Goal: Transaction & Acquisition: Purchase product/service

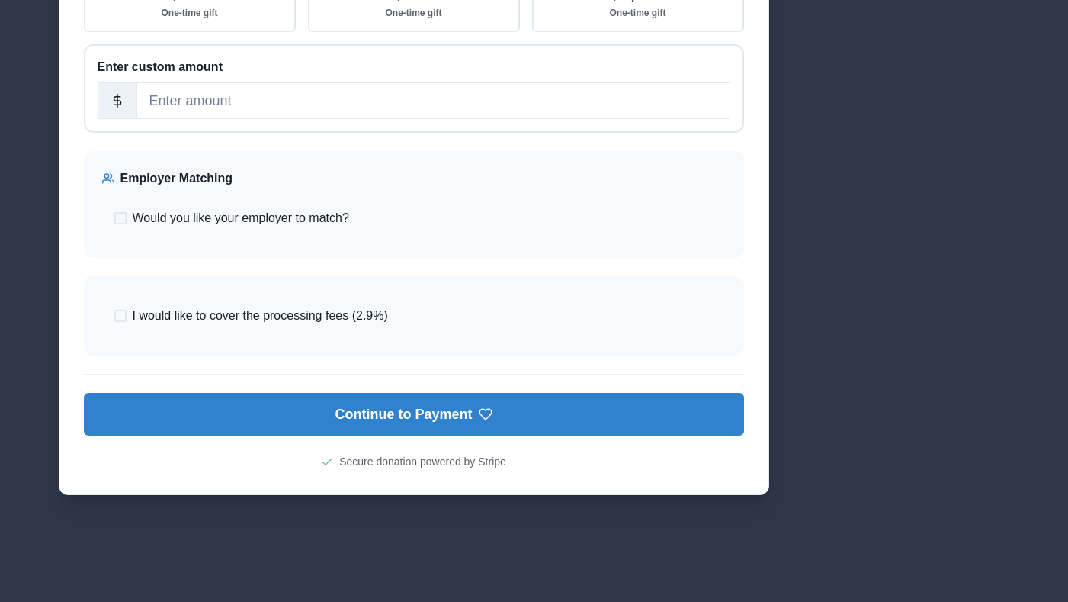
scroll to position [976, 0]
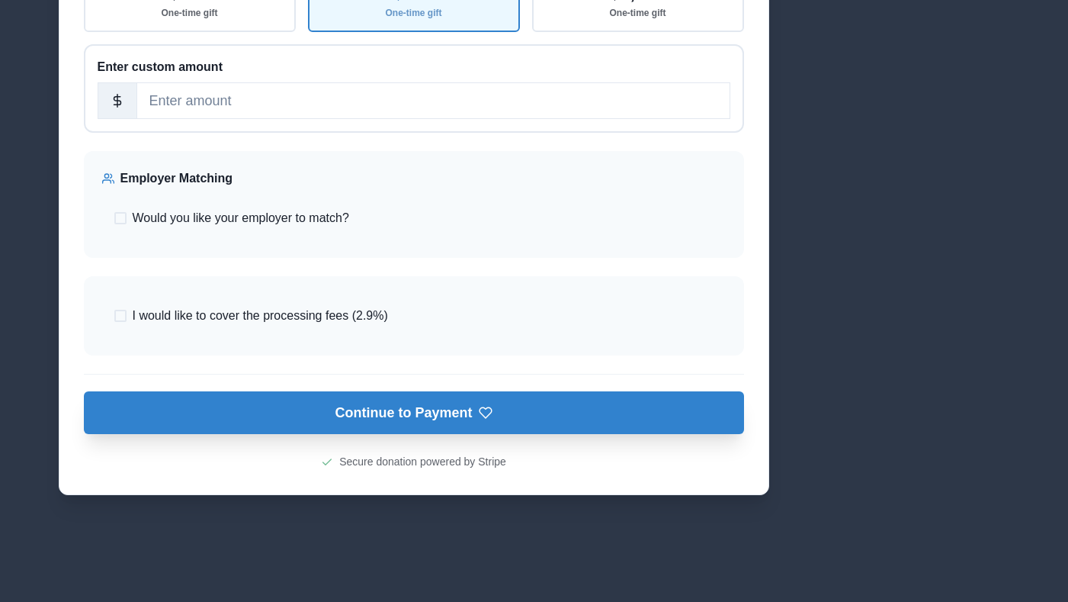
click at [307, 434] on button "Continue to Payment" at bounding box center [414, 412] width 660 height 43
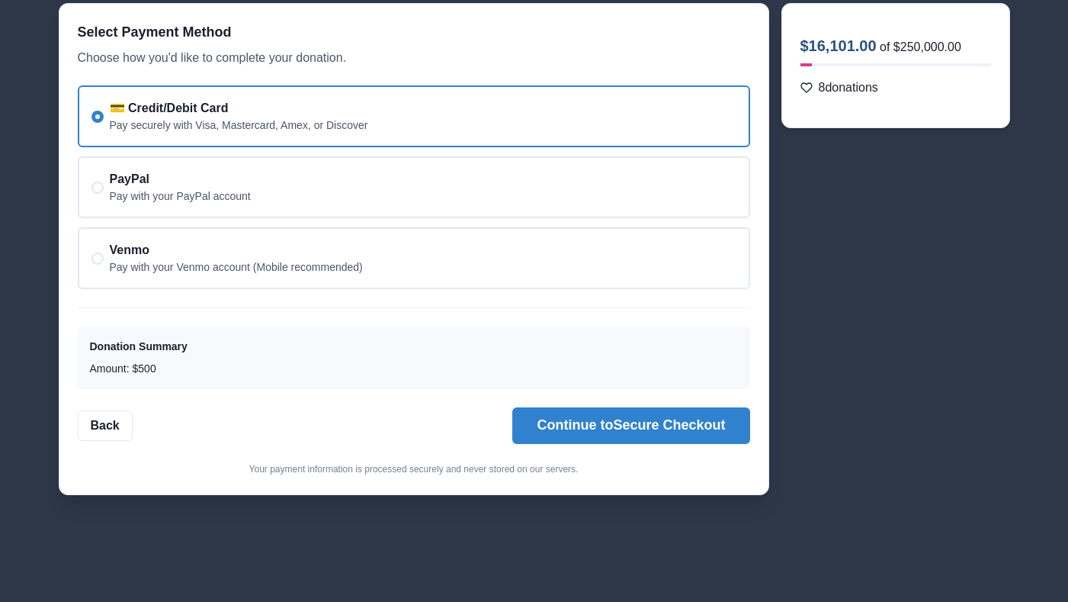
scroll to position [104, 0]
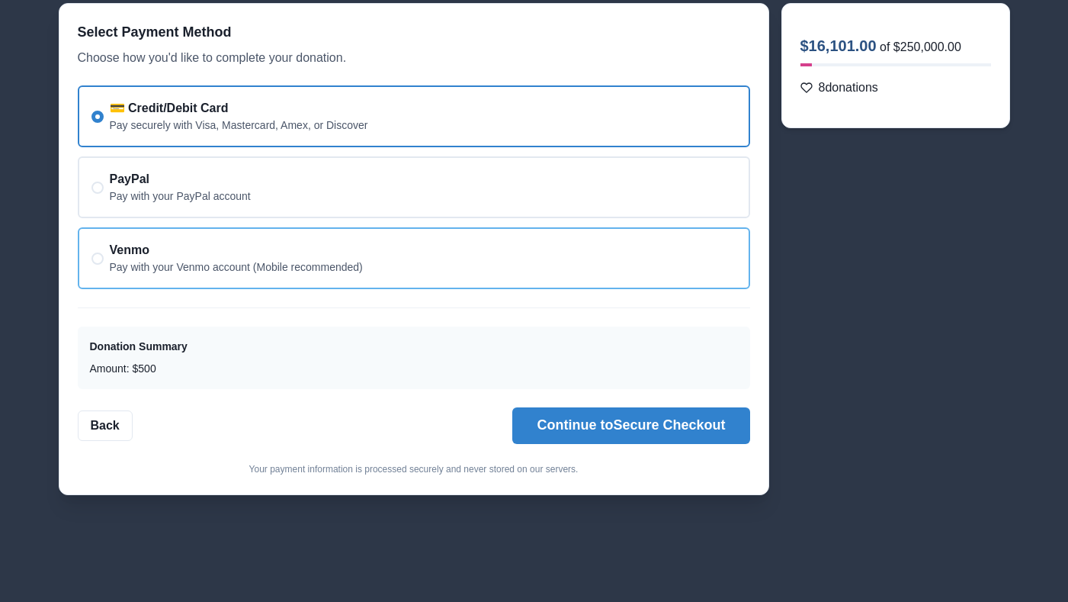
click at [333, 255] on div "Venmo Pay with your Venmo account (Mobile recommended)" at bounding box center [236, 258] width 253 height 34
click at [92, 258] on input "Venmo Pay with your Venmo account (Mobile recommended)" at bounding box center [91, 258] width 1 height 1
radio input "false"
radio input "true"
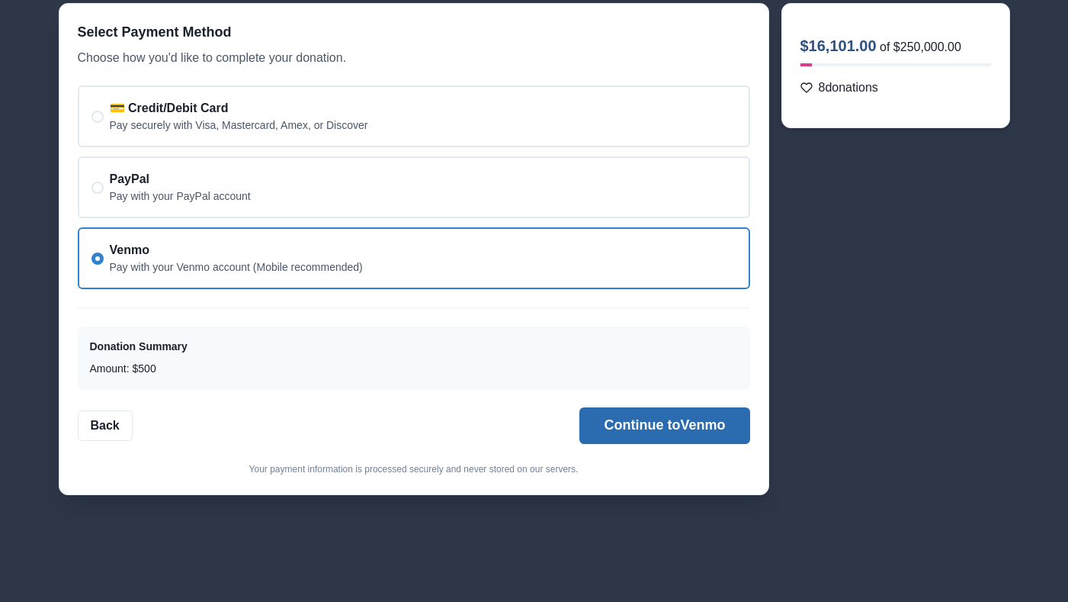
click at [619, 417] on button "Continue to Venmo" at bounding box center [665, 425] width 170 height 37
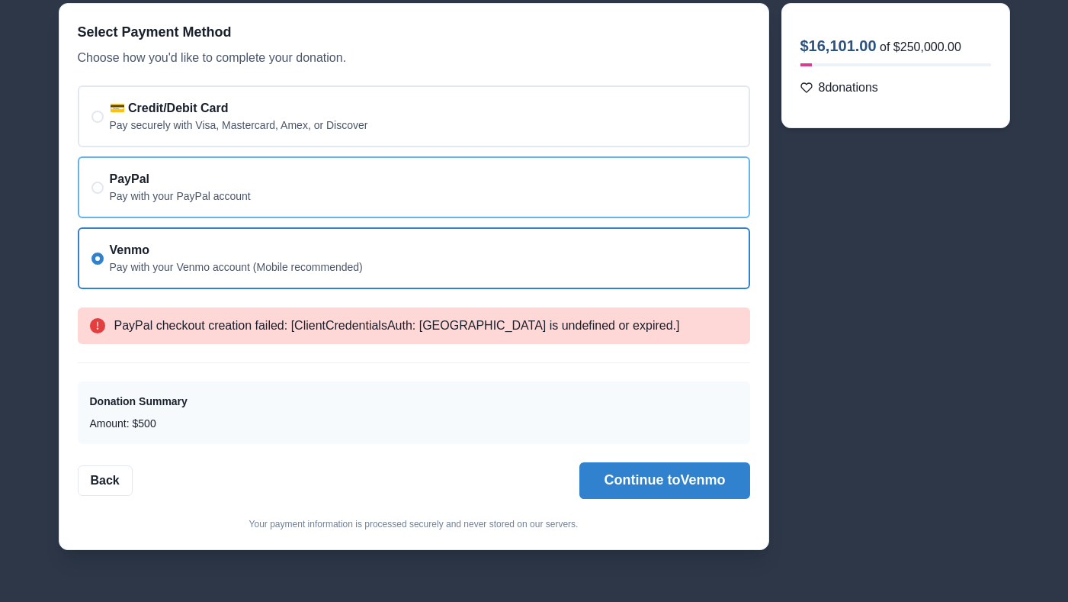
click at [495, 165] on div "PayPal Pay with your PayPal account" at bounding box center [414, 187] width 673 height 62
radio input "true"
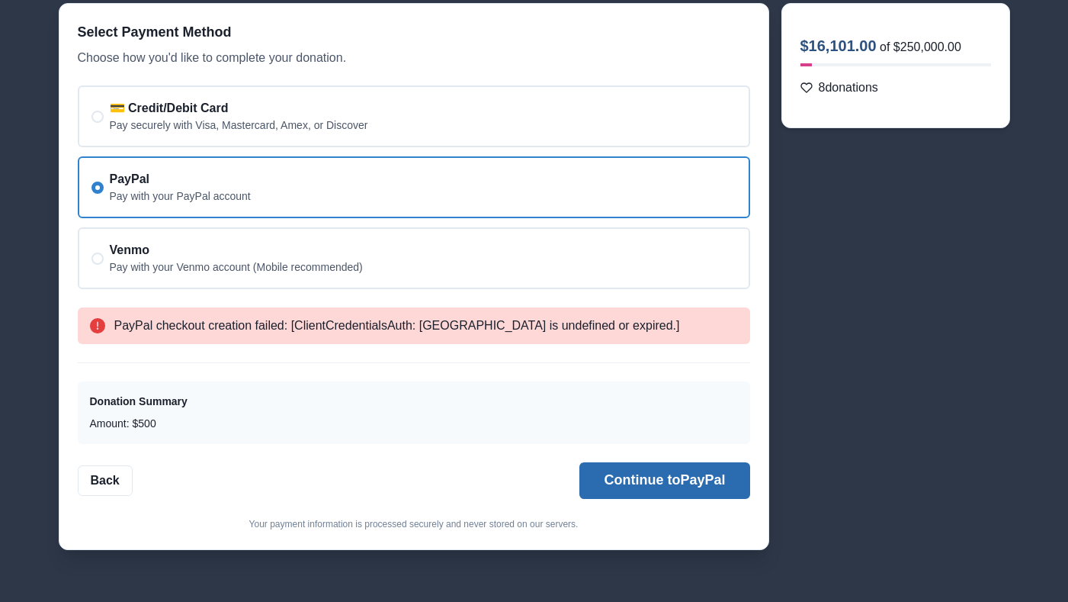
click at [657, 487] on button "Continue to PayPal" at bounding box center [665, 480] width 170 height 37
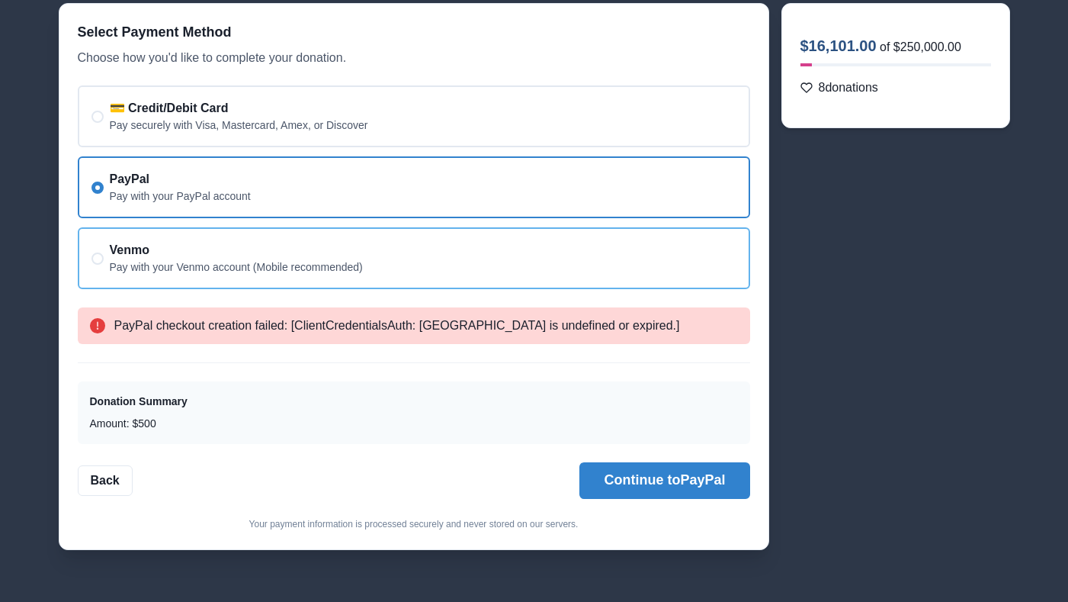
click at [458, 275] on div "Venmo Pay with your Venmo account (Mobile recommended)" at bounding box center [414, 258] width 673 height 62
radio input "false"
radio input "true"
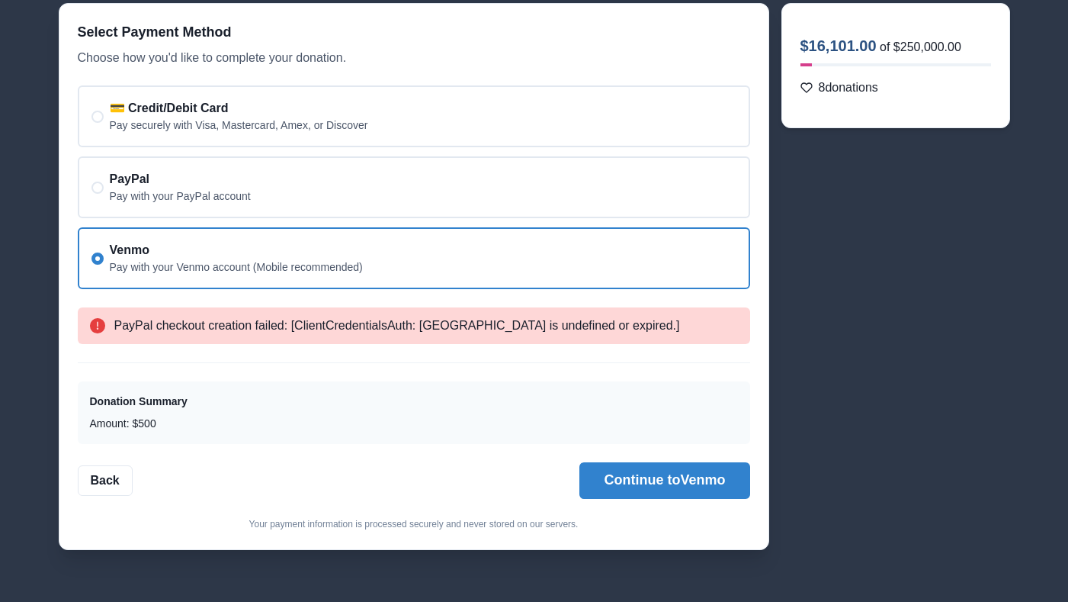
click at [157, 326] on div "PayPal checkout creation failed: [ClientCredentialsAuth: OAuthToken is undefine…" at bounding box center [414, 325] width 673 height 37
copy span
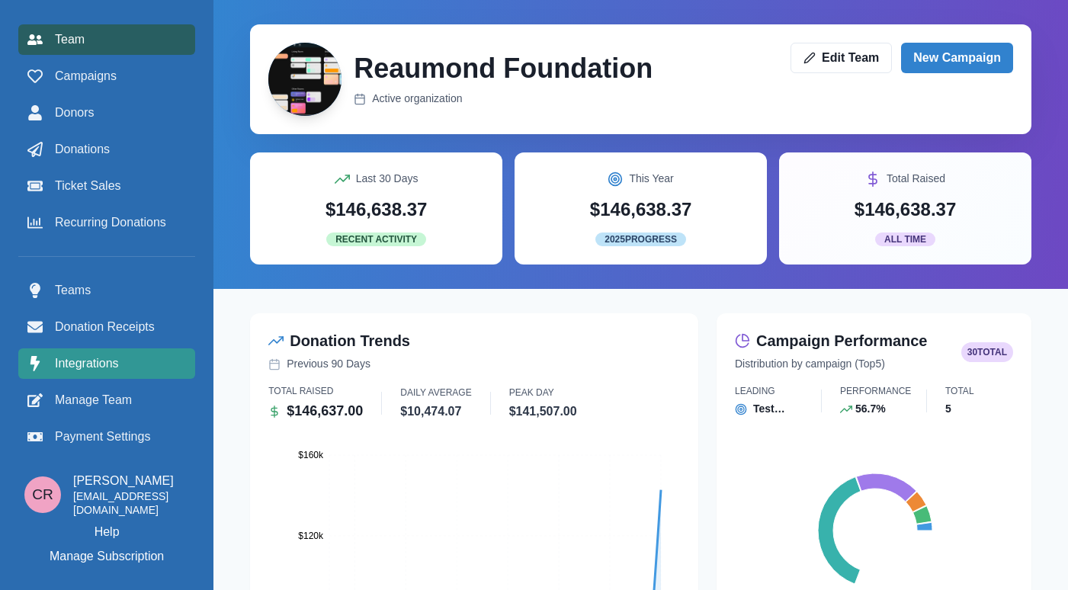
click at [94, 369] on span "Integrations" at bounding box center [87, 364] width 64 height 18
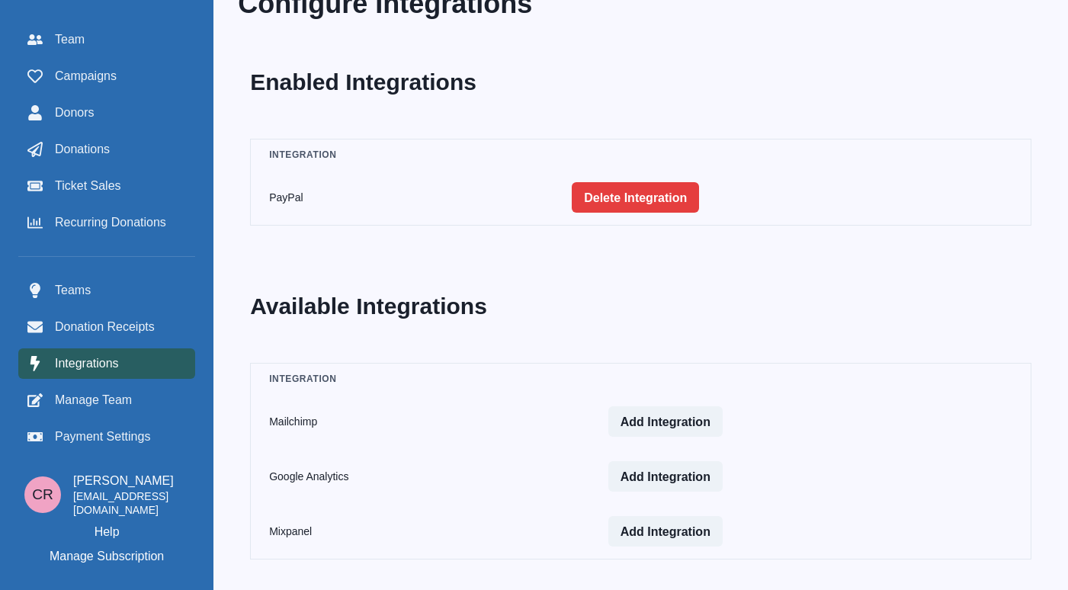
scroll to position [25, 0]
click at [301, 193] on td "PayPal" at bounding box center [403, 198] width 304 height 56
click at [599, 203] on button "Delete Integration" at bounding box center [635, 197] width 127 height 31
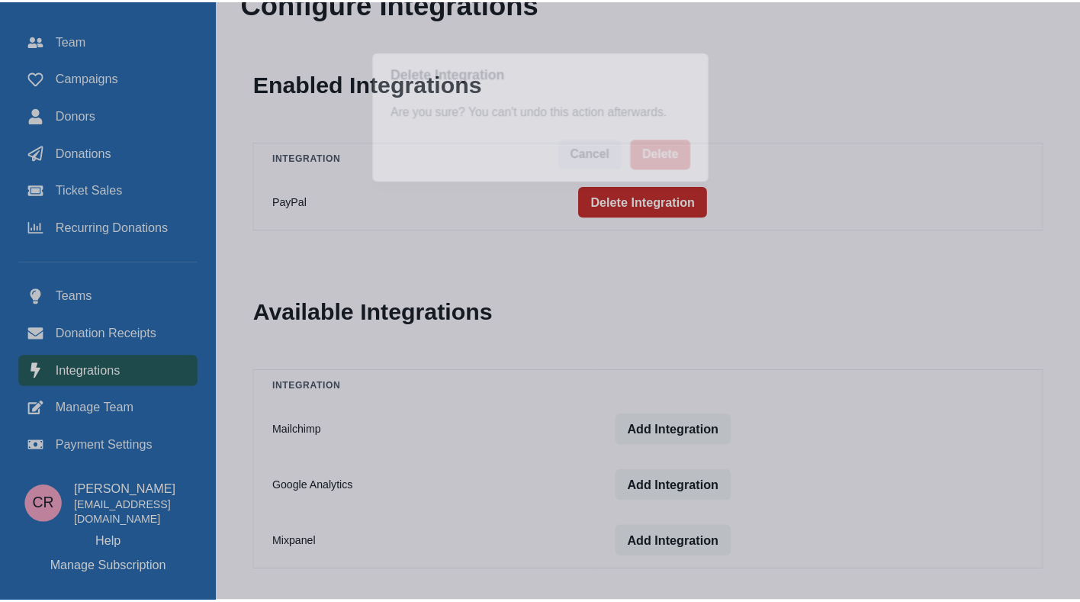
scroll to position [16, 0]
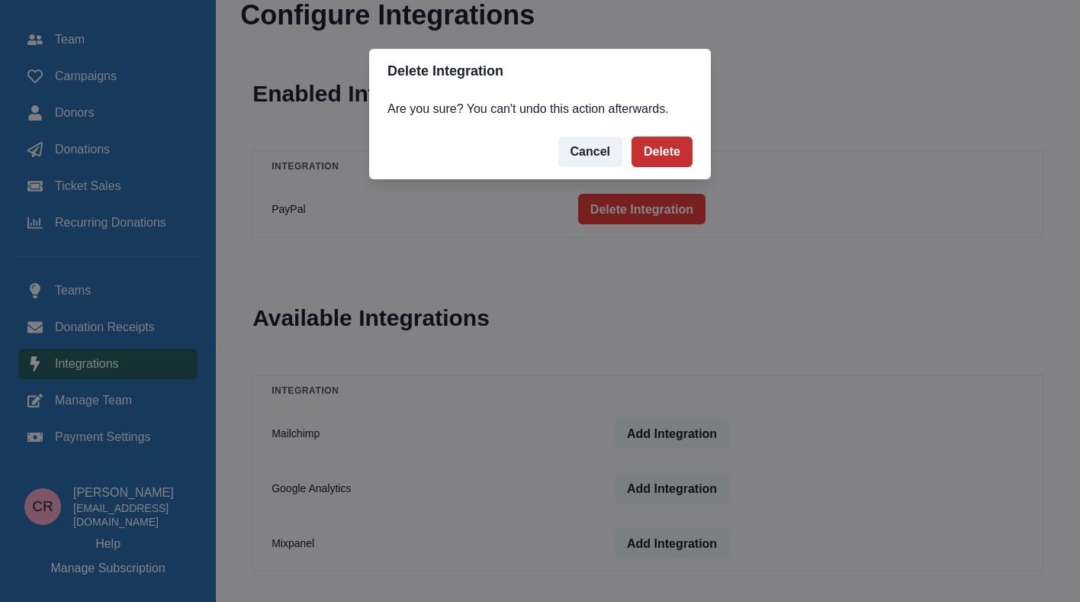
click at [672, 153] on button "Delete" at bounding box center [661, 152] width 61 height 31
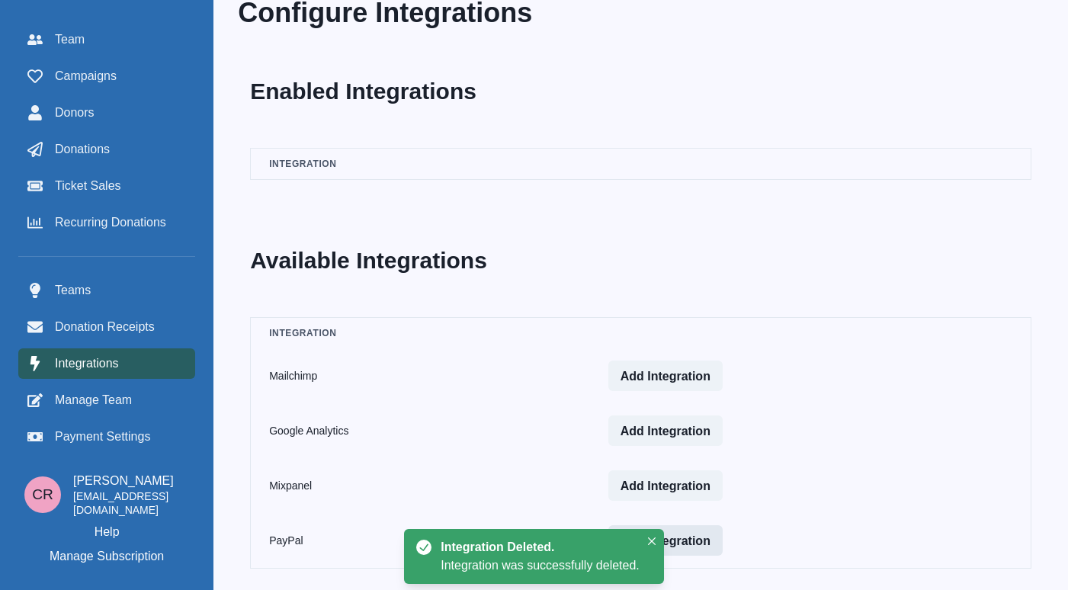
click at [705, 548] on button "Add Integration" at bounding box center [666, 540] width 114 height 31
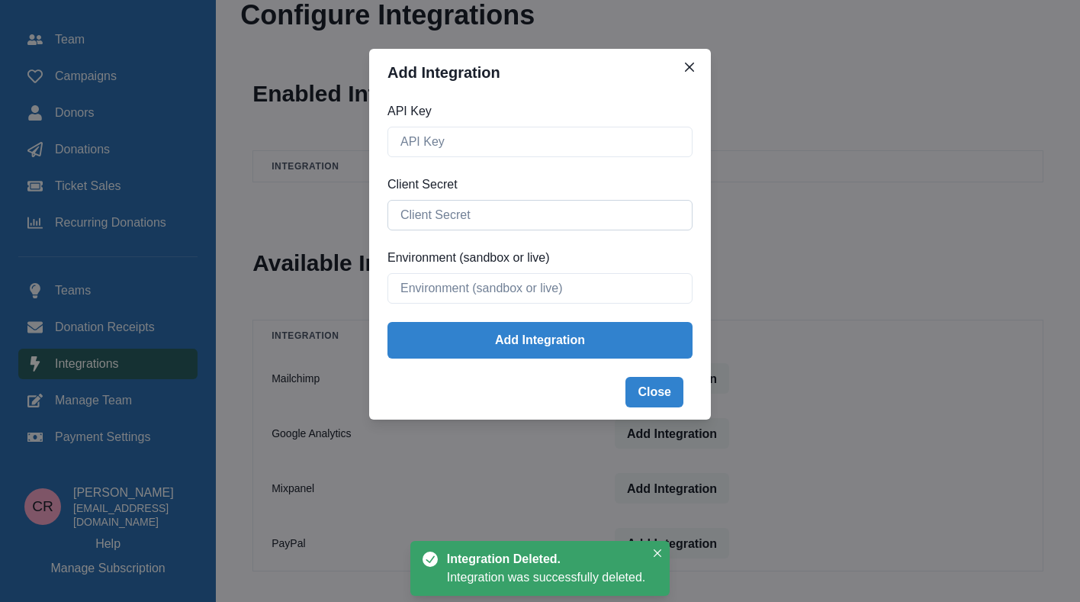
click at [557, 226] on input "Client Secret" at bounding box center [539, 215] width 305 height 31
paste input "EH2KHWYjIOaqlZJML9067yZtRDi8Nv6yh93AKueQbKXUgLZ6_Y9UtpegHuCQv97fsUOFOx5_2PDUEgpS"
type input "EH2KHWYjIOaqlZJML9067yZtRDi8Nv6yh93AKueQbKXUgLZ6_Y9UtpegHuCQv97fsUOFOx5_2PDUEgpS"
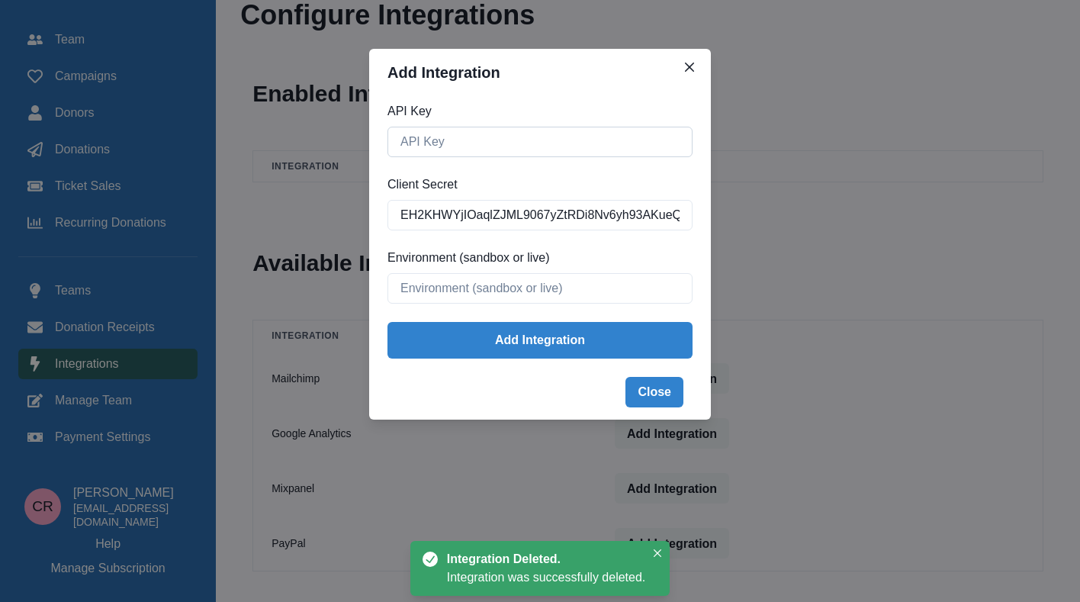
click at [595, 128] on input "API Key" at bounding box center [539, 142] width 305 height 31
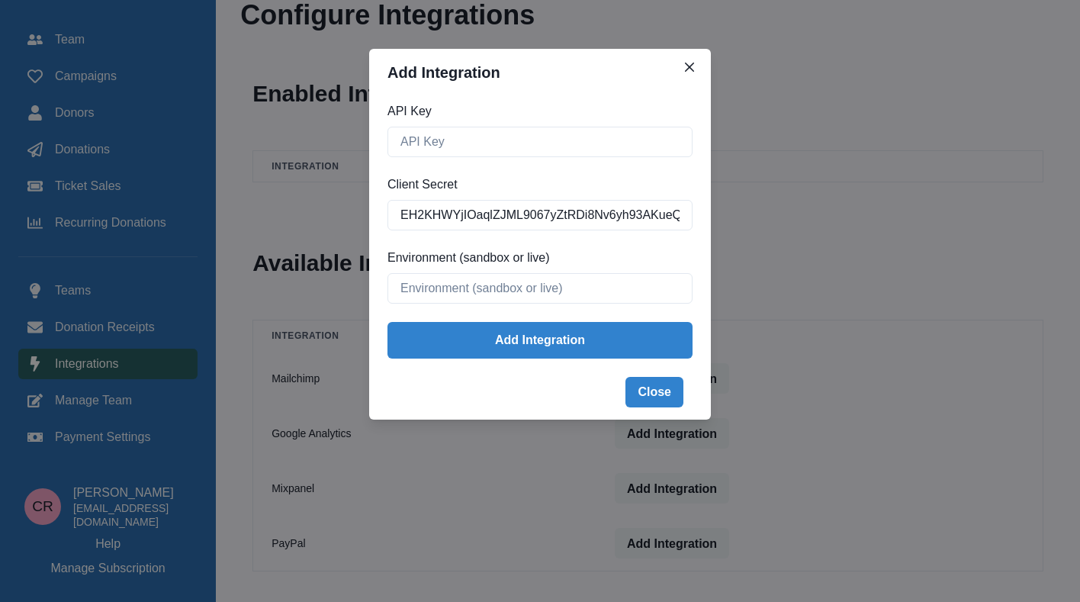
paste input "ARvgGDCNxGrgJ_MDFqP928-ZQb0XWWcaQYtHO4UHTZZU3WLKGYogbKfoNNlztzPvsrCiB5FuihhRdU4Z"
type input "ARvgGDCNxGrgJ_MDFqP928-ZQb0XWWcaQYtHO4UHTZZU3WLKGYogbKfoNNlztzPvsrCiB5FuihhRdU4Z"
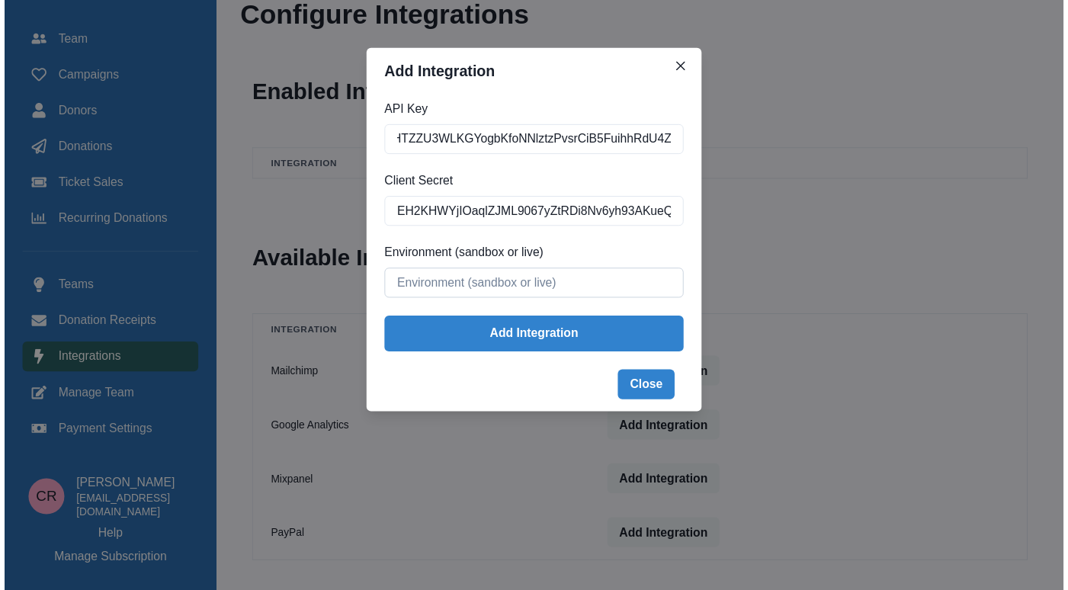
scroll to position [0, 0]
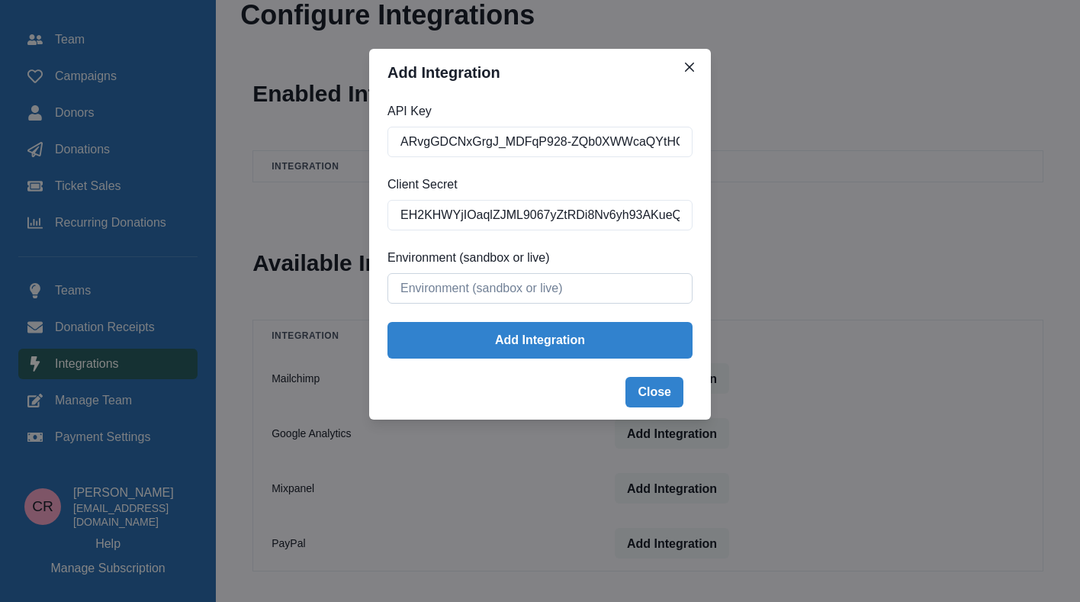
click at [507, 280] on input "Environment (sandbox or live)" at bounding box center [539, 288] width 305 height 31
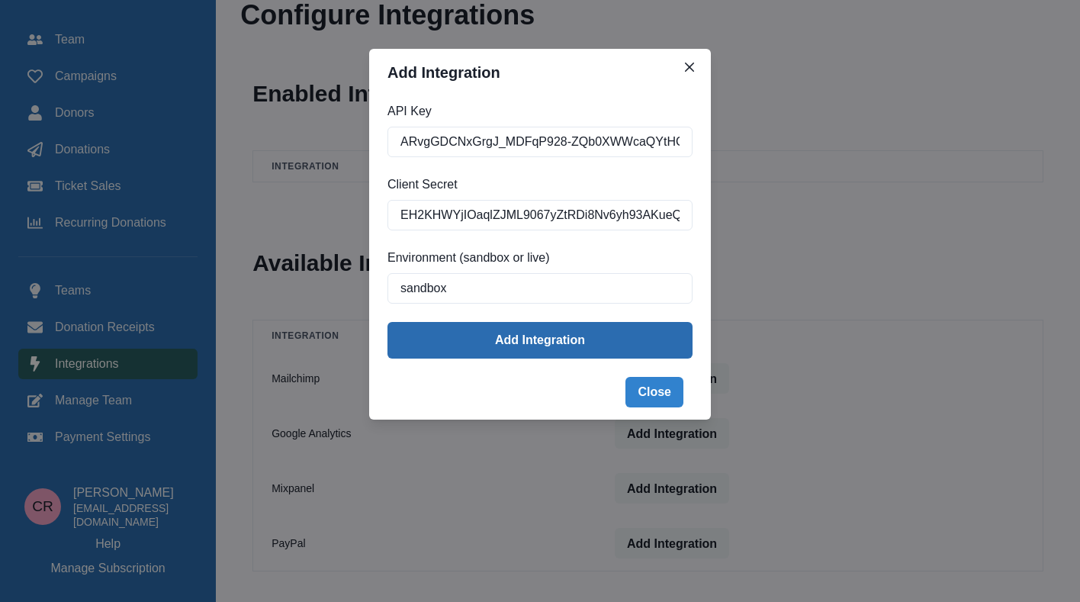
type input "sandbox"
click at [505, 336] on button "Add Integration" at bounding box center [539, 340] width 305 height 37
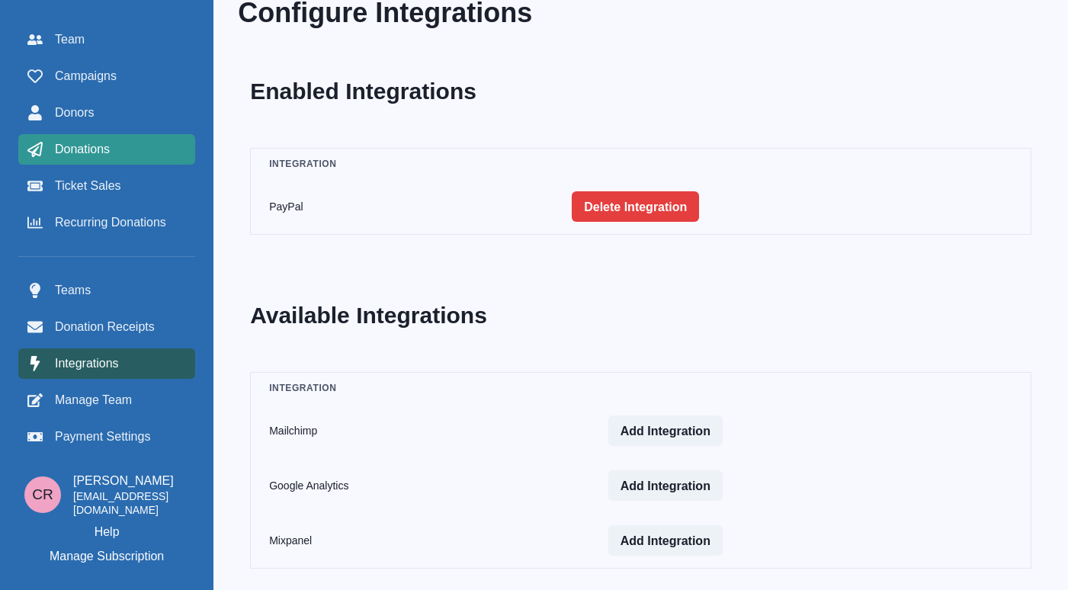
click at [153, 136] on link "Donations" at bounding box center [106, 149] width 177 height 31
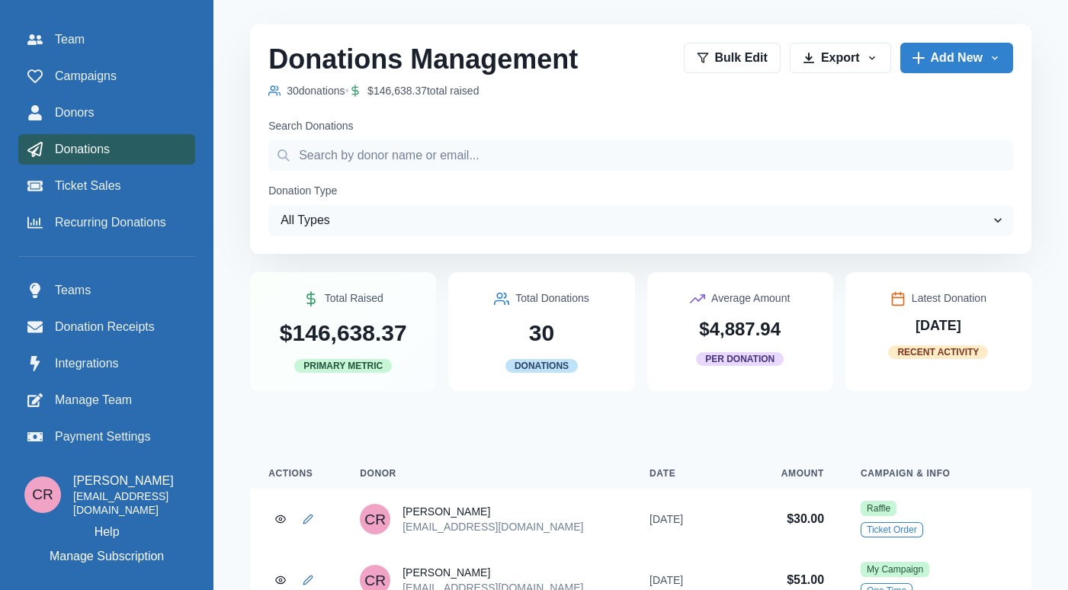
click at [153, 159] on link "Donations" at bounding box center [106, 149] width 177 height 31
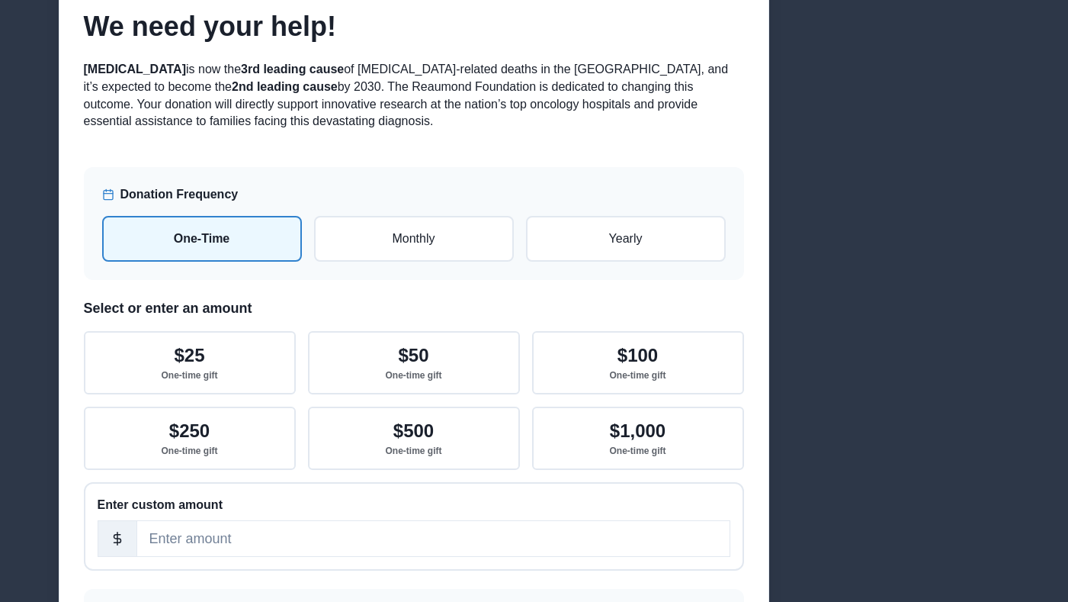
scroll to position [924, 0]
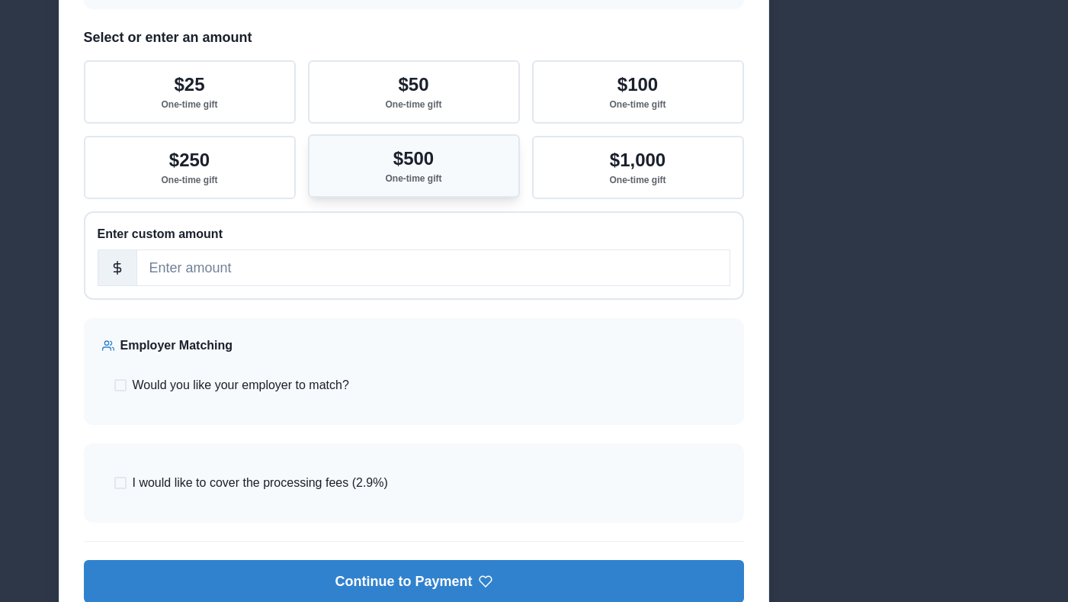
click at [392, 188] on button "$500 One-time gift" at bounding box center [414, 165] width 212 height 63
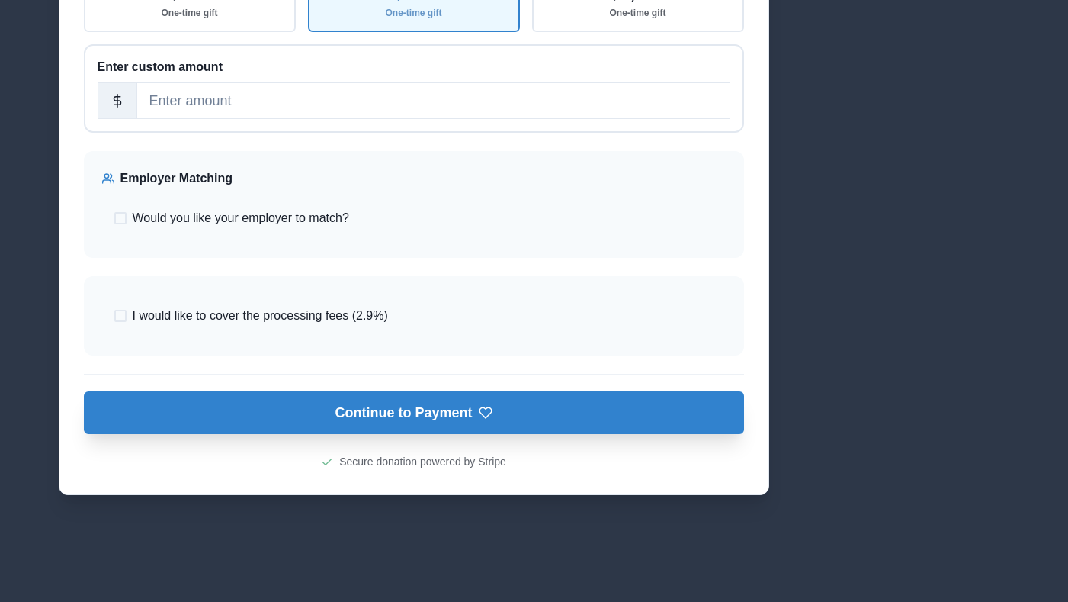
click at [370, 405] on button "Continue to Payment" at bounding box center [414, 412] width 660 height 43
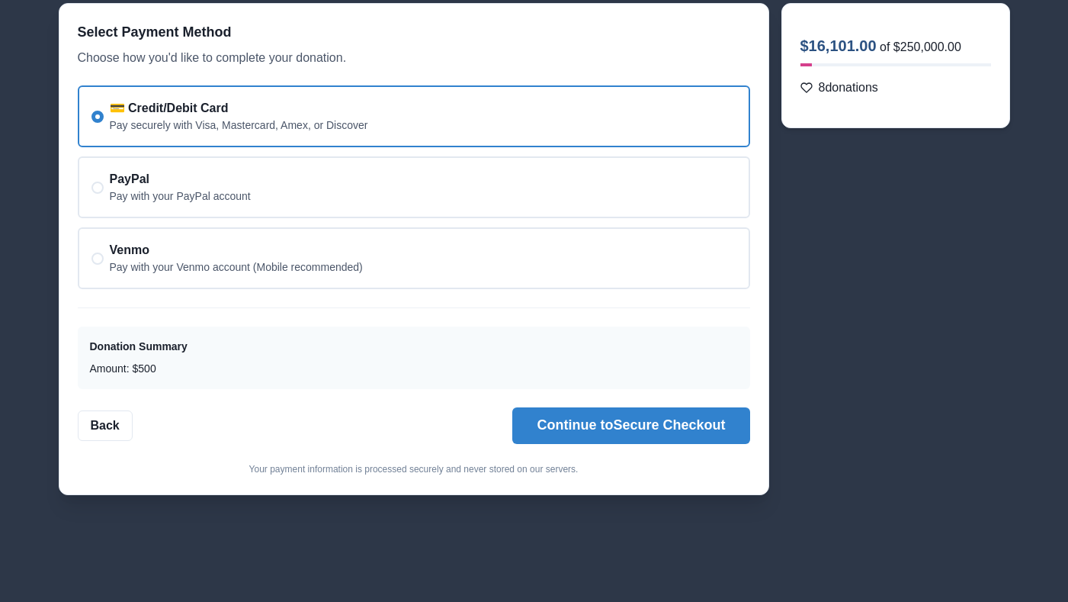
scroll to position [104, 0]
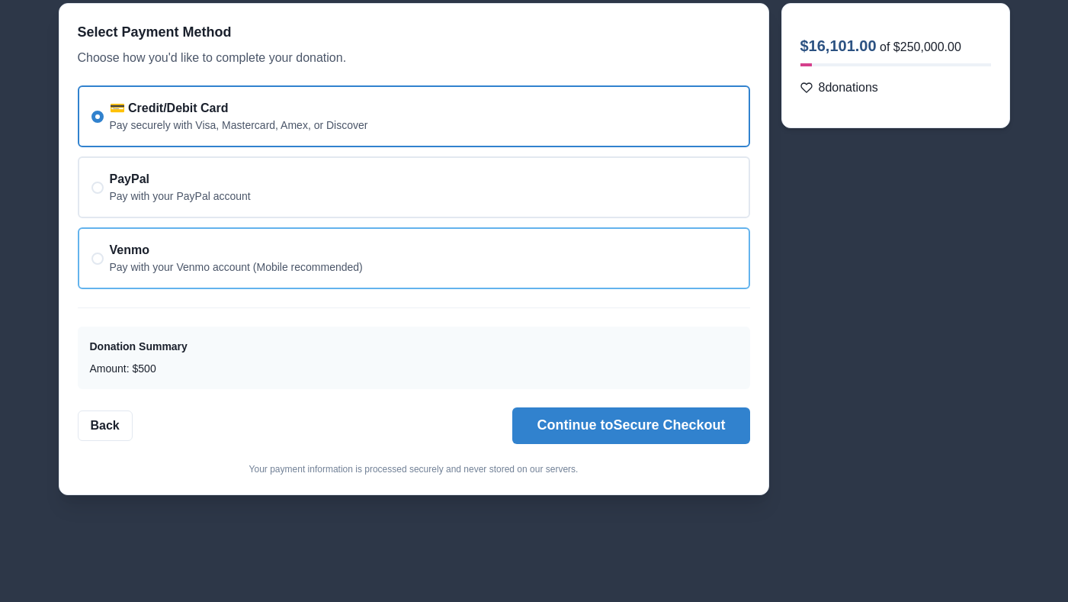
click at [367, 256] on div "Venmo Pay with your Venmo account (Mobile recommended)" at bounding box center [414, 258] width 673 height 62
radio input "false"
radio input "true"
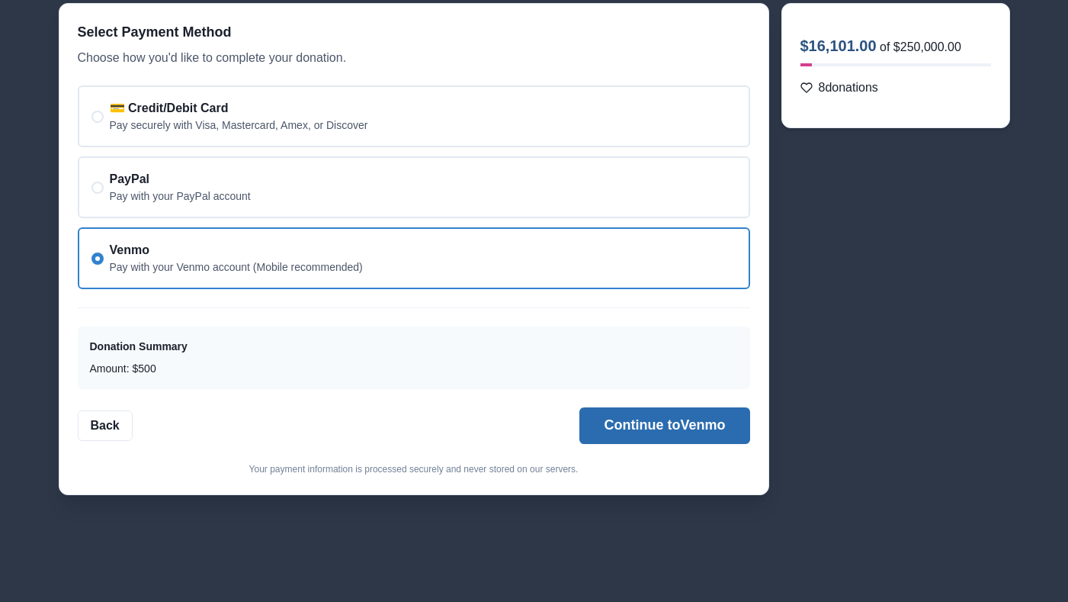
click at [606, 432] on button "Continue to Venmo" at bounding box center [665, 425] width 170 height 37
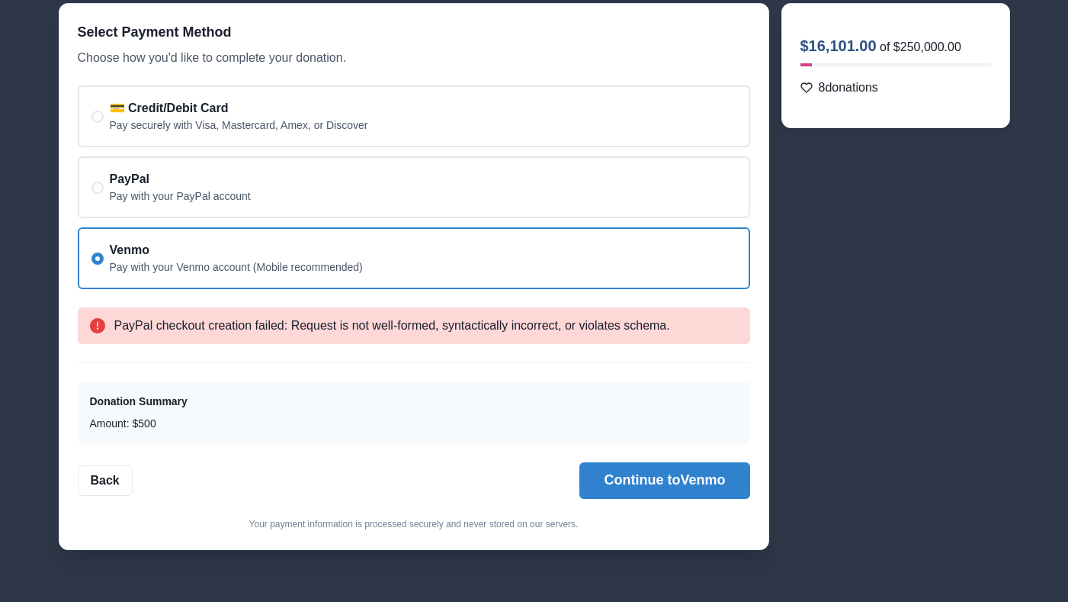
click at [538, 331] on div "PayPal checkout creation failed: Request is not well-formed, syntactically inco…" at bounding box center [414, 325] width 673 height 37
copy span
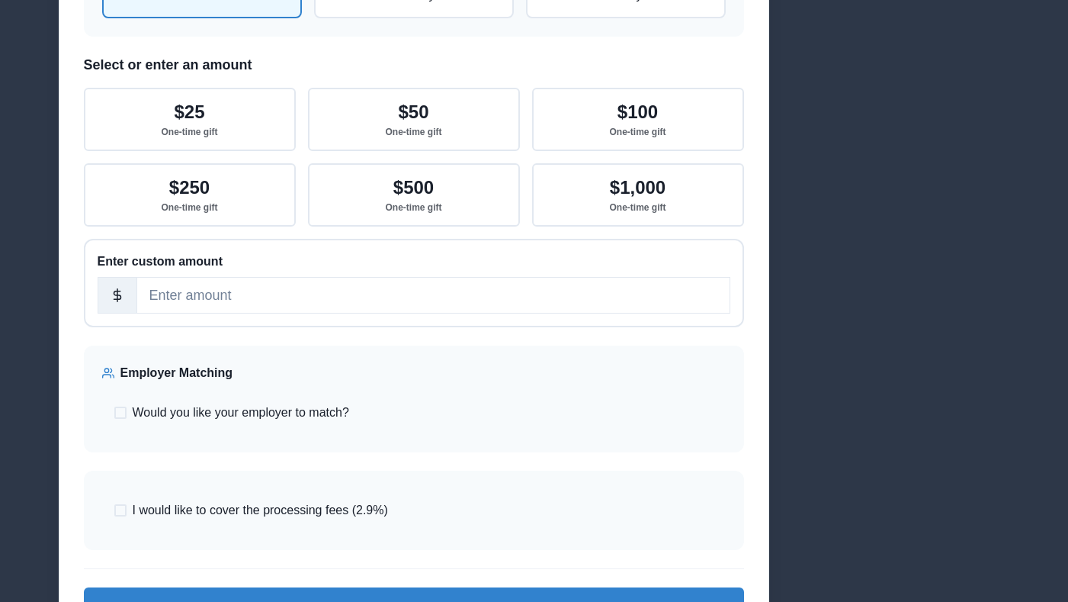
scroll to position [904, 0]
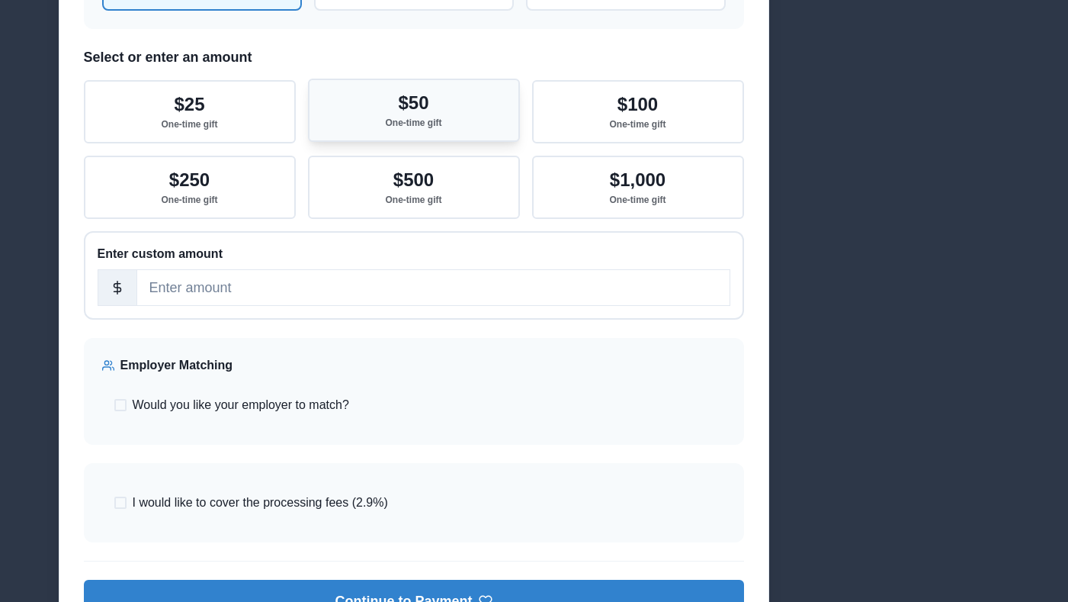
click at [422, 134] on button "$50 One-time gift" at bounding box center [414, 110] width 212 height 63
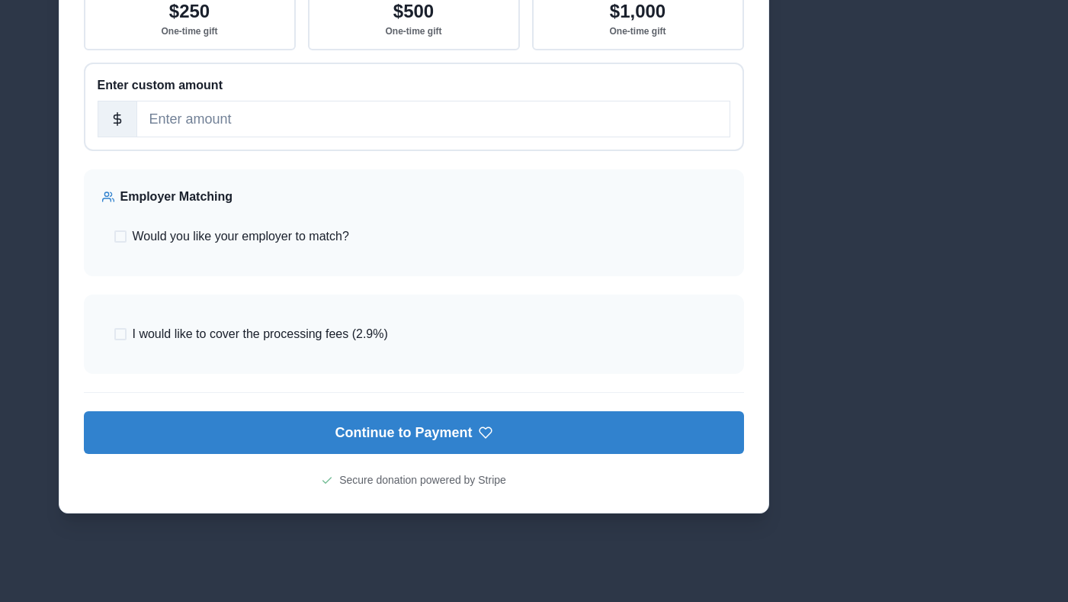
scroll to position [1084, 0]
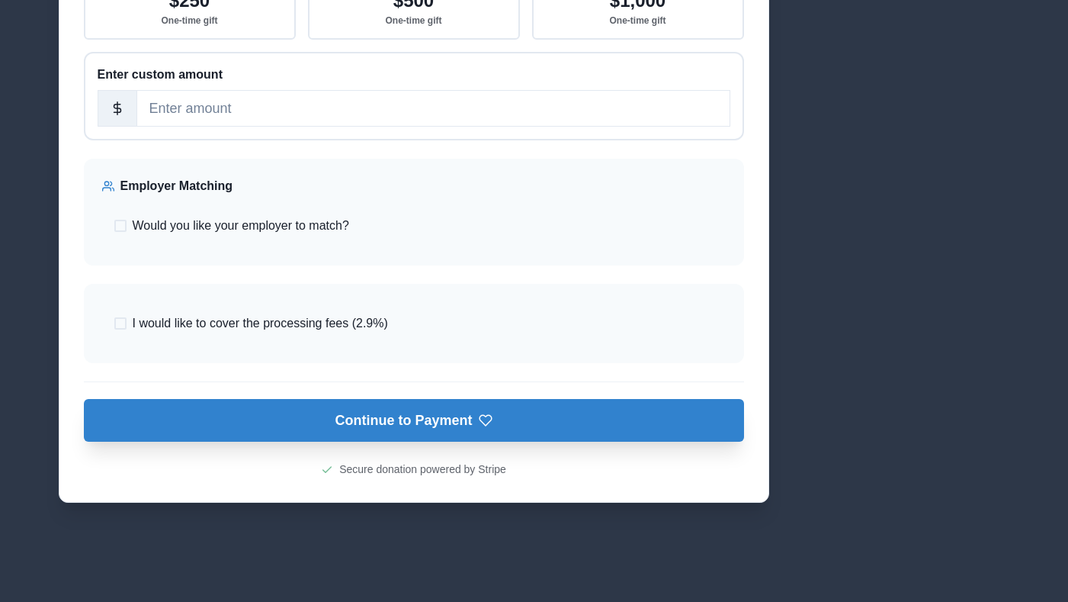
click at [421, 420] on button "Continue to Payment" at bounding box center [414, 420] width 660 height 43
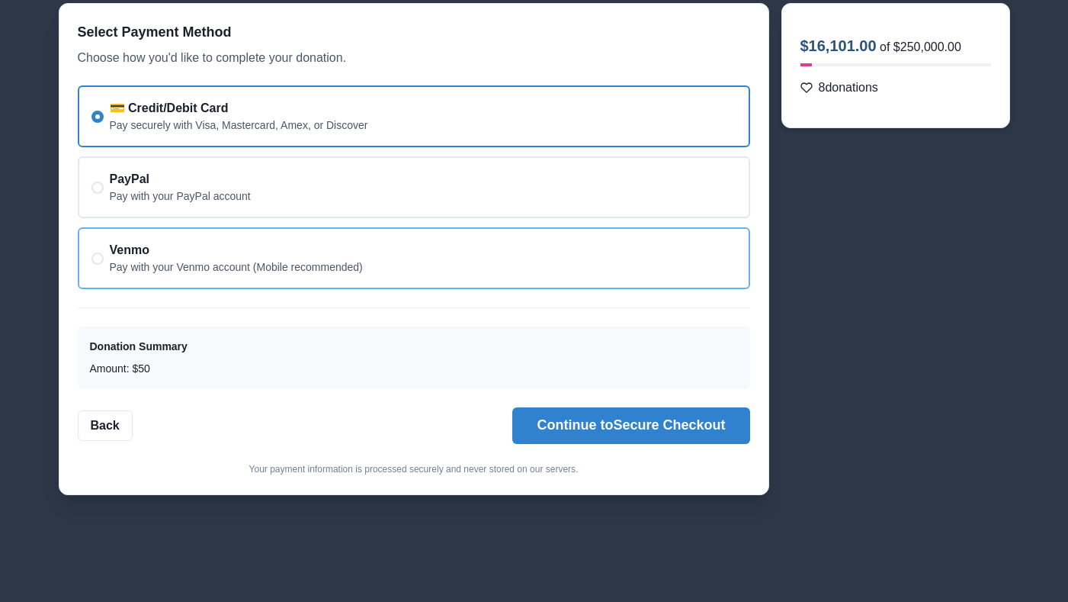
click at [443, 265] on div "Venmo Pay with your Venmo account (Mobile recommended)" at bounding box center [414, 258] width 673 height 62
radio input "false"
radio input "true"
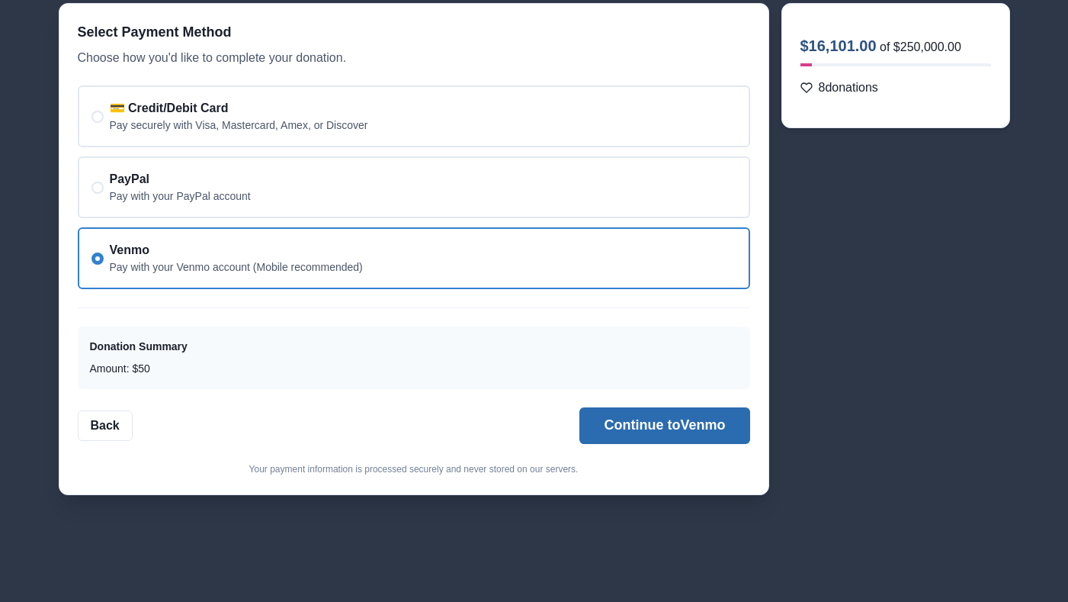
click at [617, 426] on button "Continue to Venmo" at bounding box center [665, 425] width 170 height 37
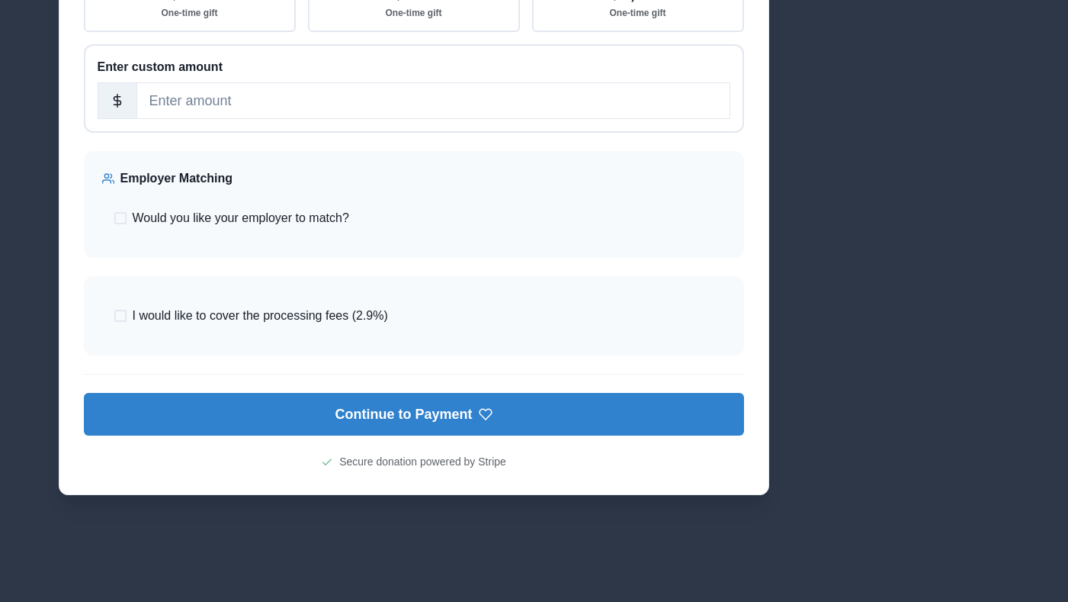
scroll to position [1096, 0]
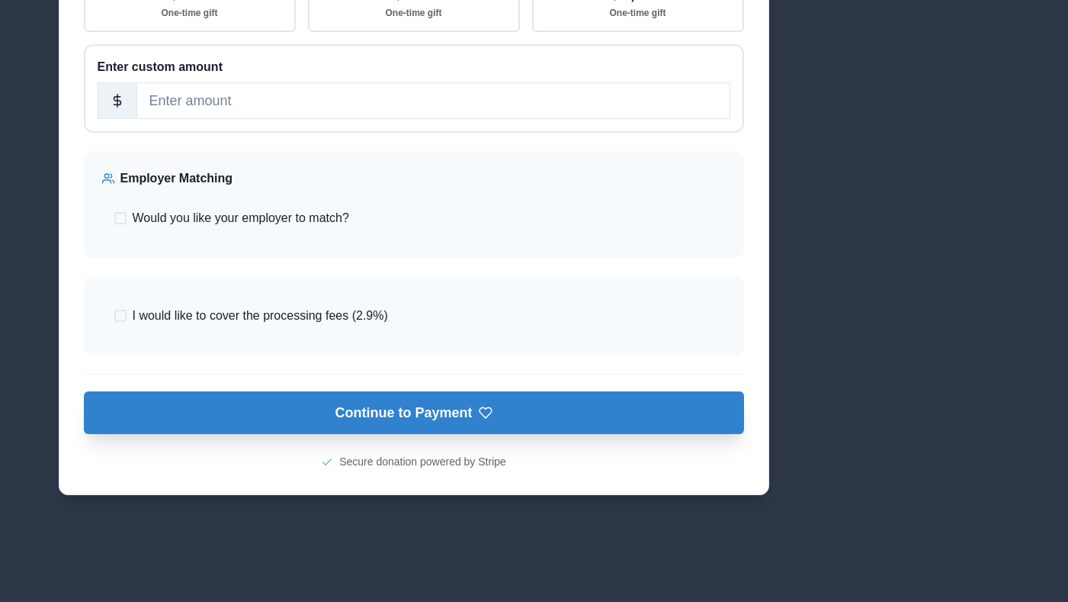
click at [330, 410] on button "Continue to Payment" at bounding box center [414, 412] width 660 height 43
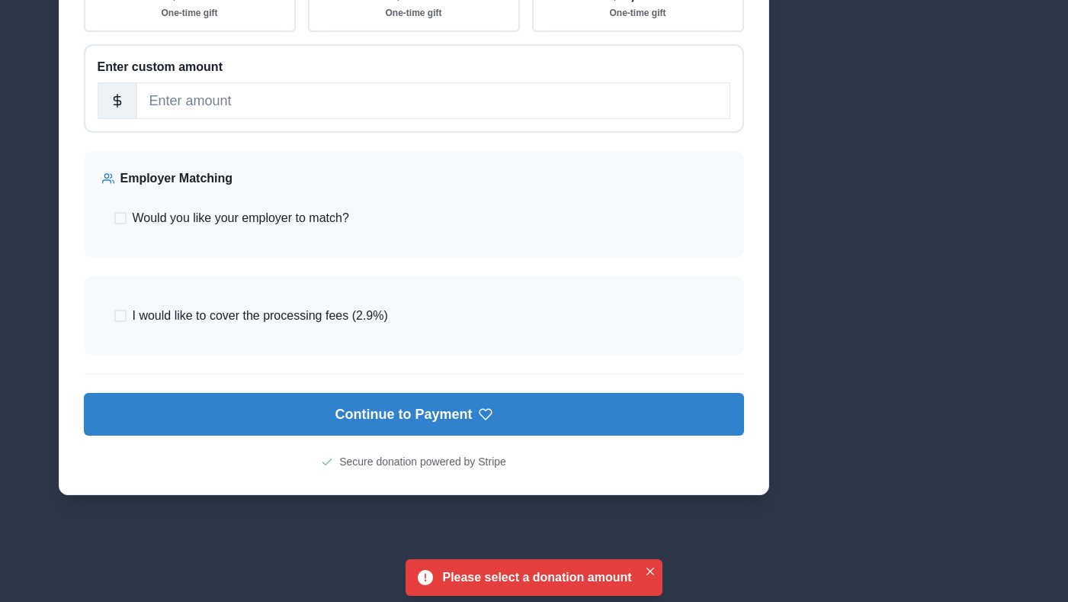
scroll to position [852, 0]
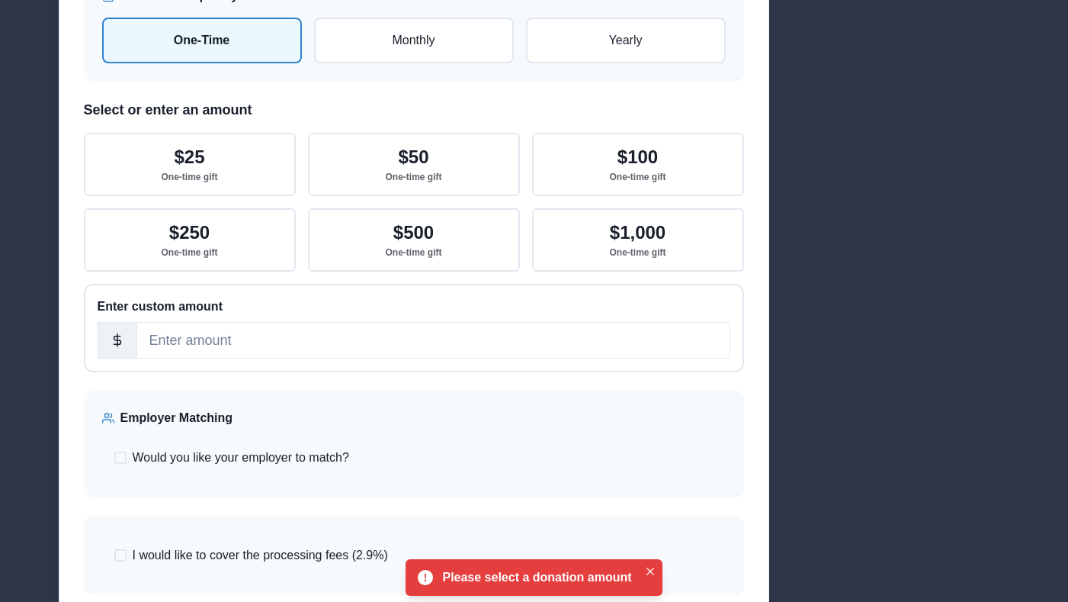
click at [461, 208] on div "$25 One-time gift $50 One-time gift $100 One-time gift $250 One-time gift $500 …" at bounding box center [414, 202] width 660 height 139
click at [455, 237] on button "$500 One-time gift" at bounding box center [414, 238] width 212 height 63
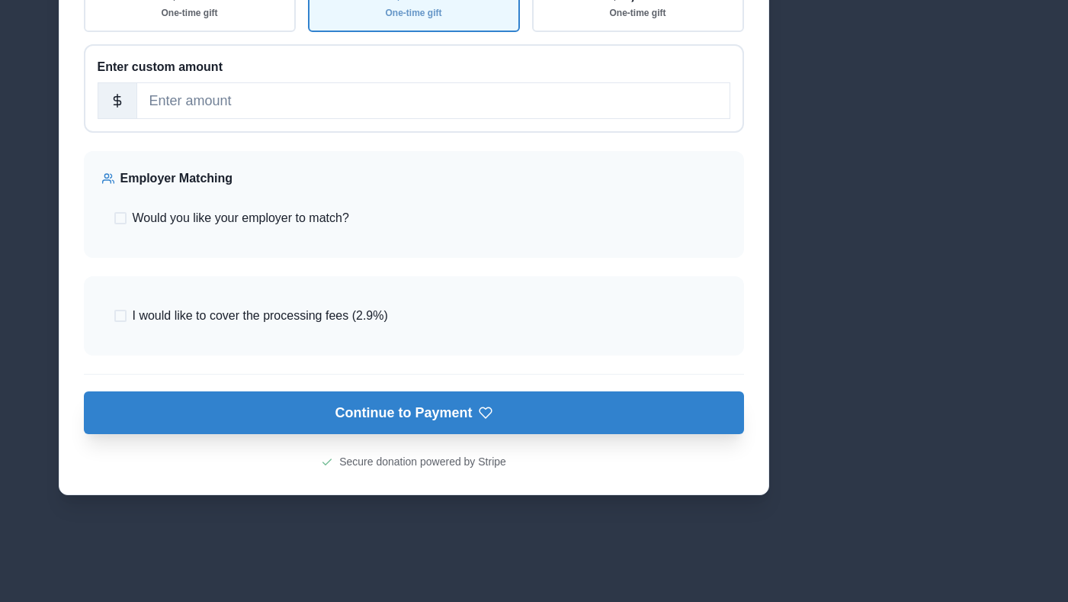
click at [374, 417] on button "Continue to Payment" at bounding box center [414, 412] width 660 height 43
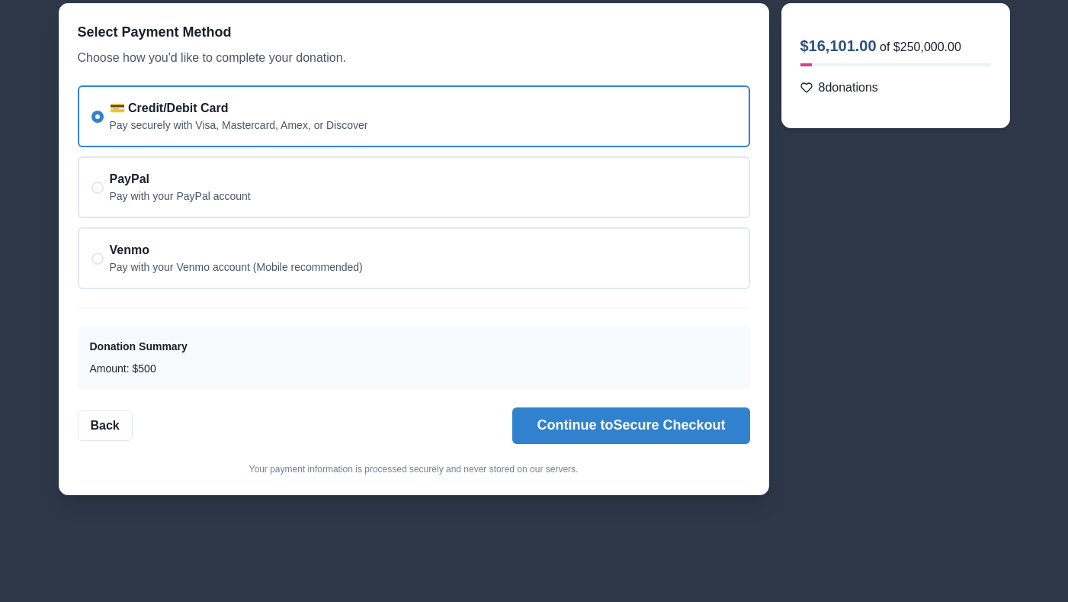
scroll to position [104, 0]
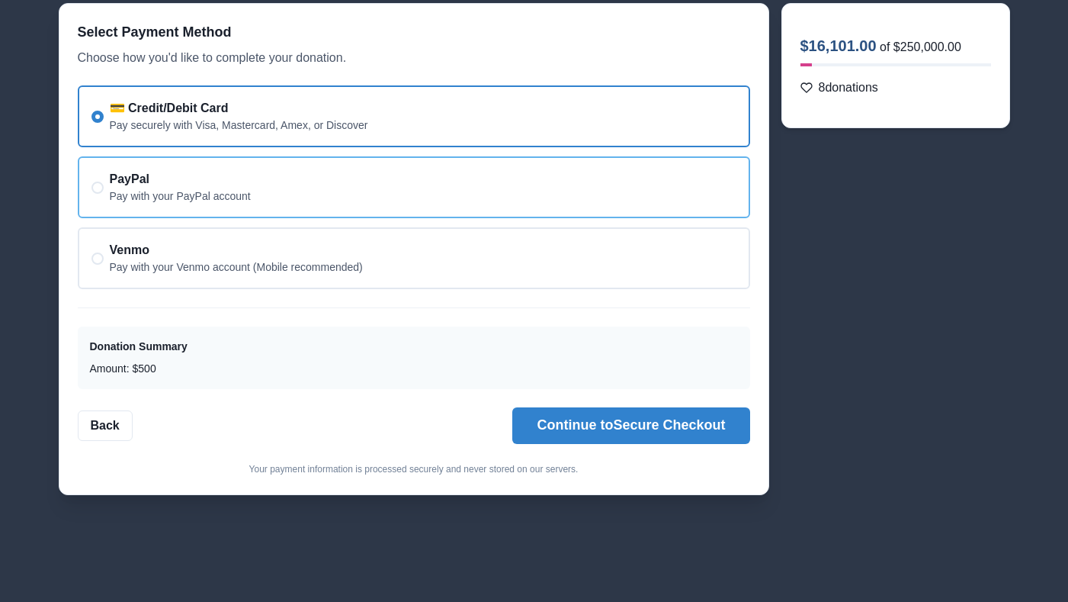
click at [455, 183] on div "PayPal Pay with your PayPal account" at bounding box center [414, 187] width 673 height 62
radio input "false"
radio input "true"
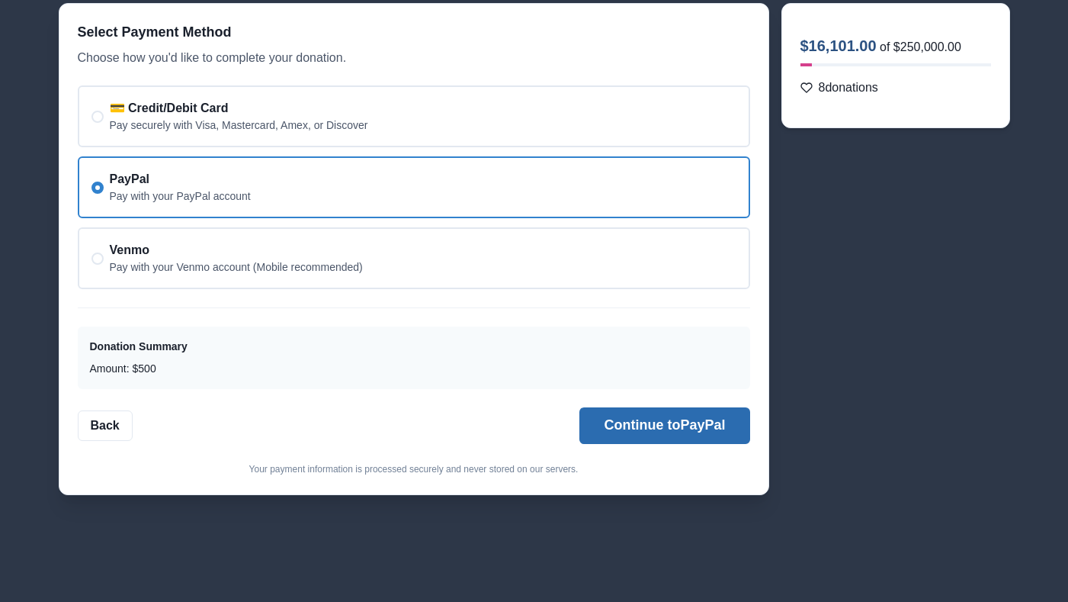
click at [673, 422] on button "Continue to PayPal" at bounding box center [665, 425] width 170 height 37
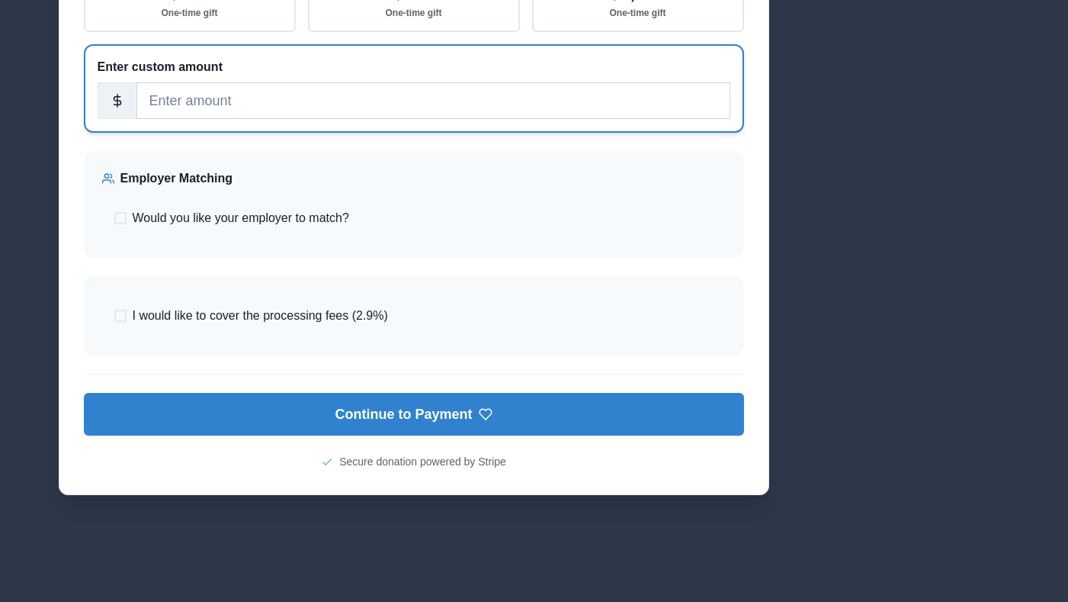
scroll to position [1011, 0]
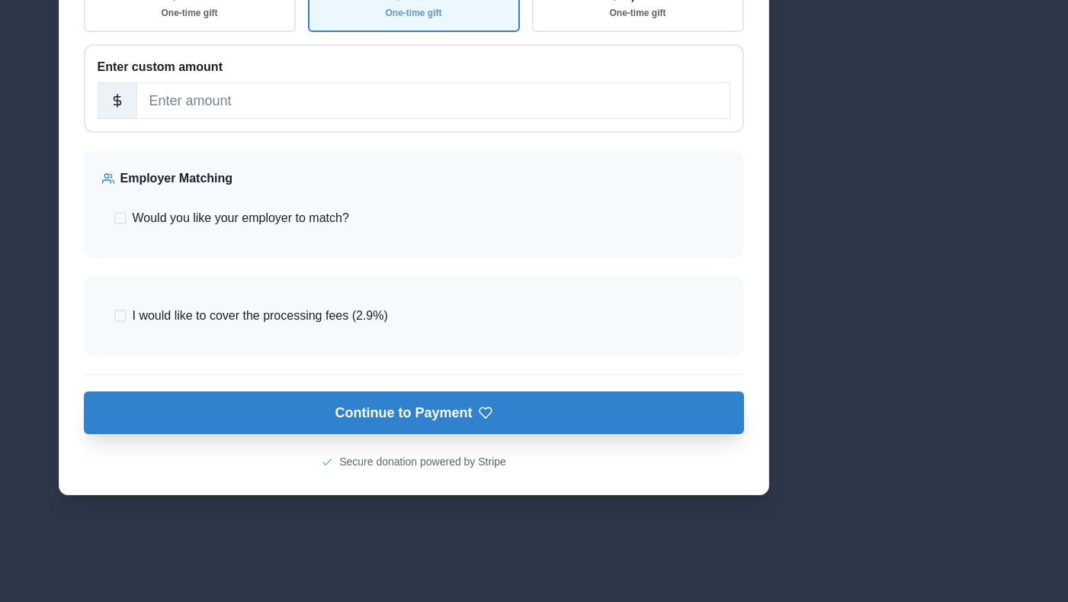
click at [403, 434] on button "Continue to Payment" at bounding box center [414, 412] width 660 height 43
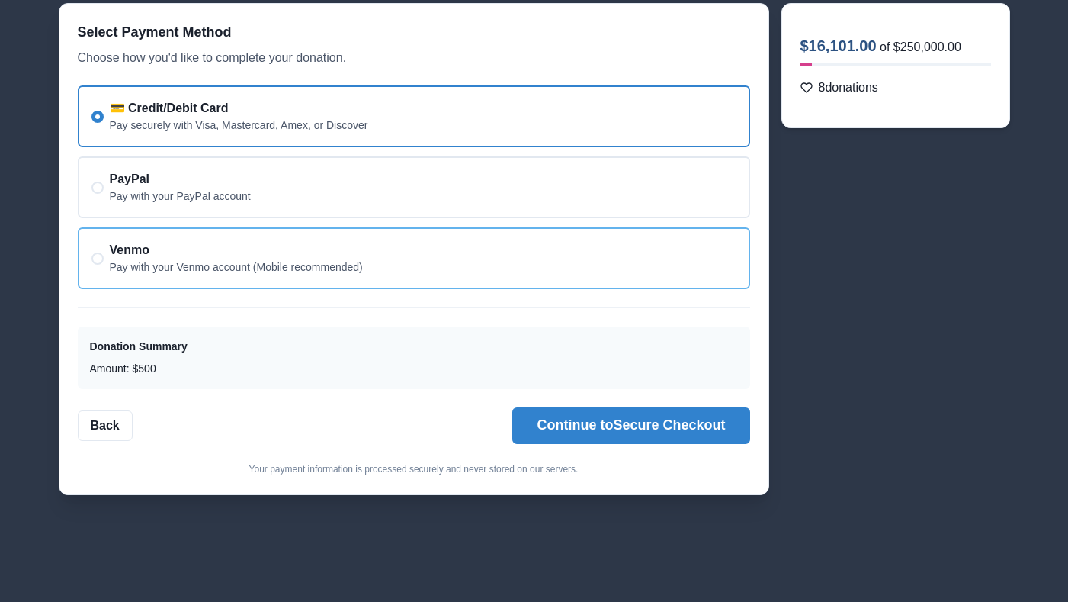
click at [397, 249] on div "Venmo Pay with your Venmo account (Mobile recommended)" at bounding box center [414, 258] width 673 height 62
radio input "false"
radio input "true"
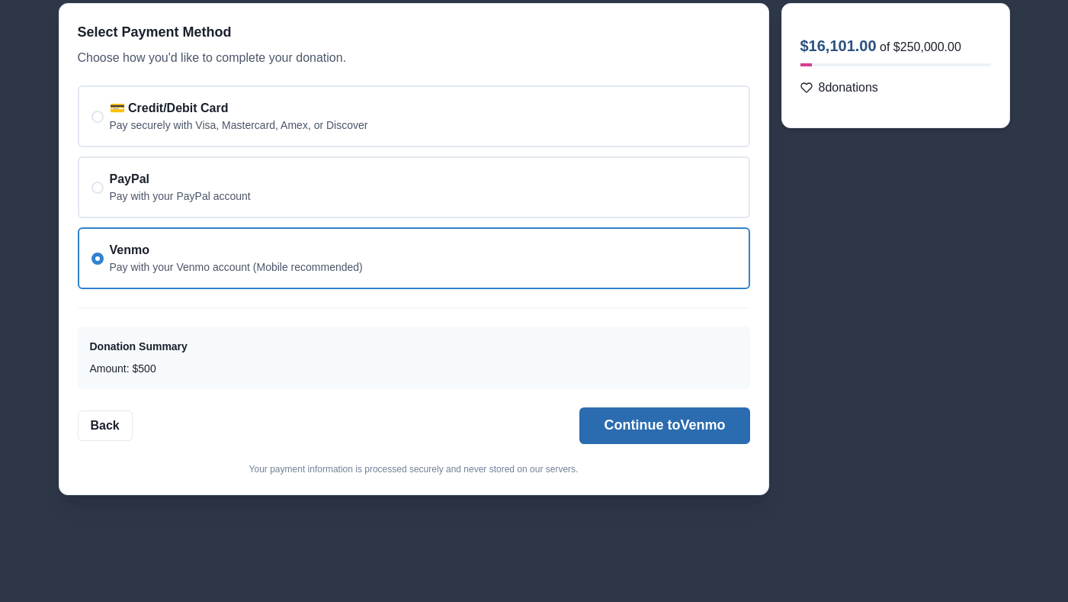
click at [614, 423] on button "Continue to Venmo" at bounding box center [665, 425] width 170 height 37
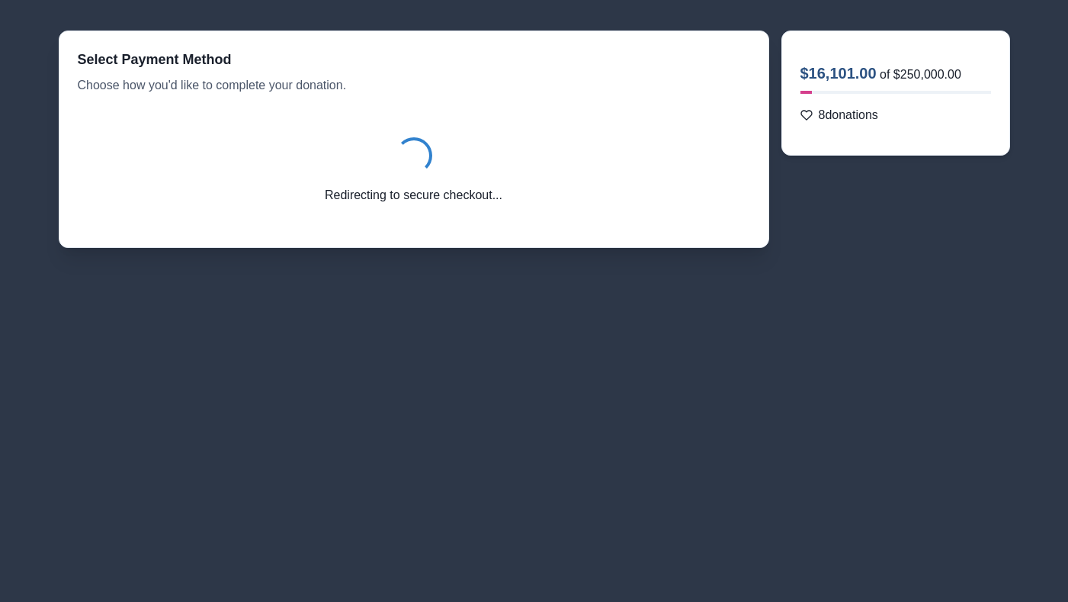
scroll to position [76, 0]
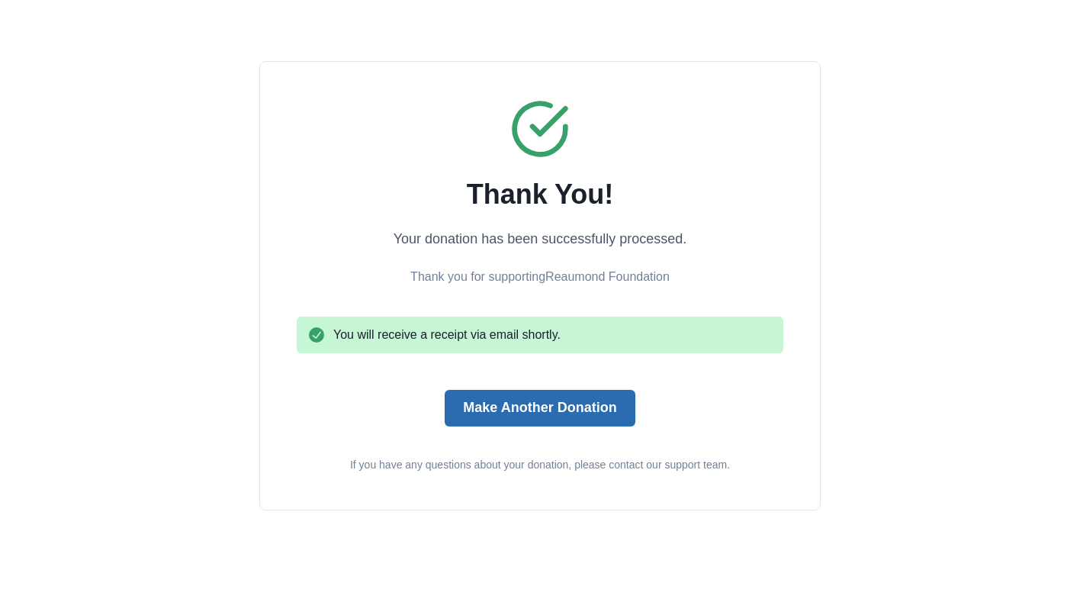
click at [520, 409] on button "Make Another Donation" at bounding box center [540, 408] width 190 height 37
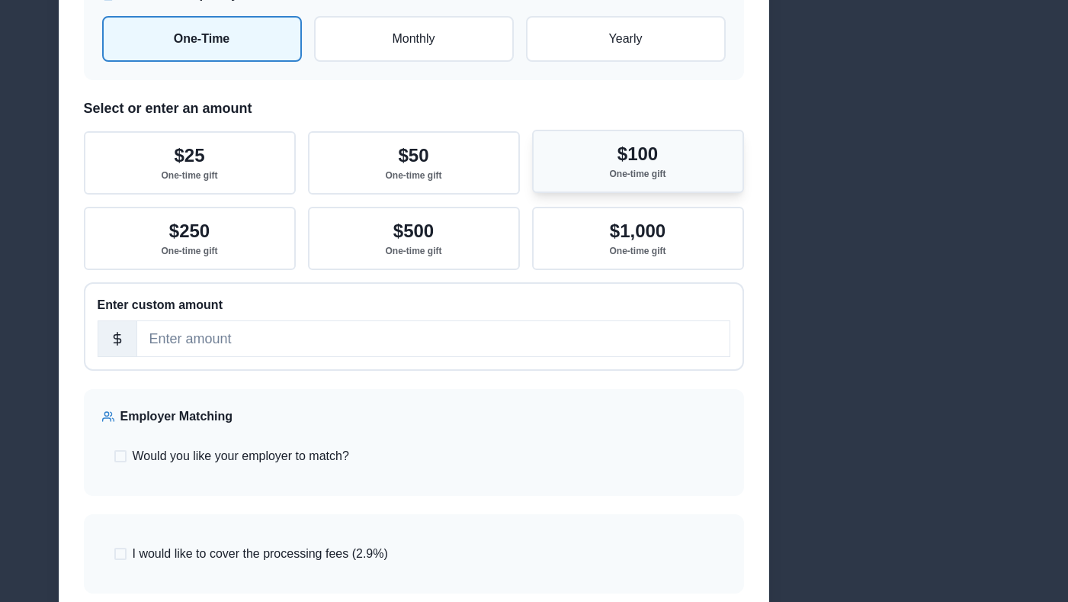
scroll to position [849, 0]
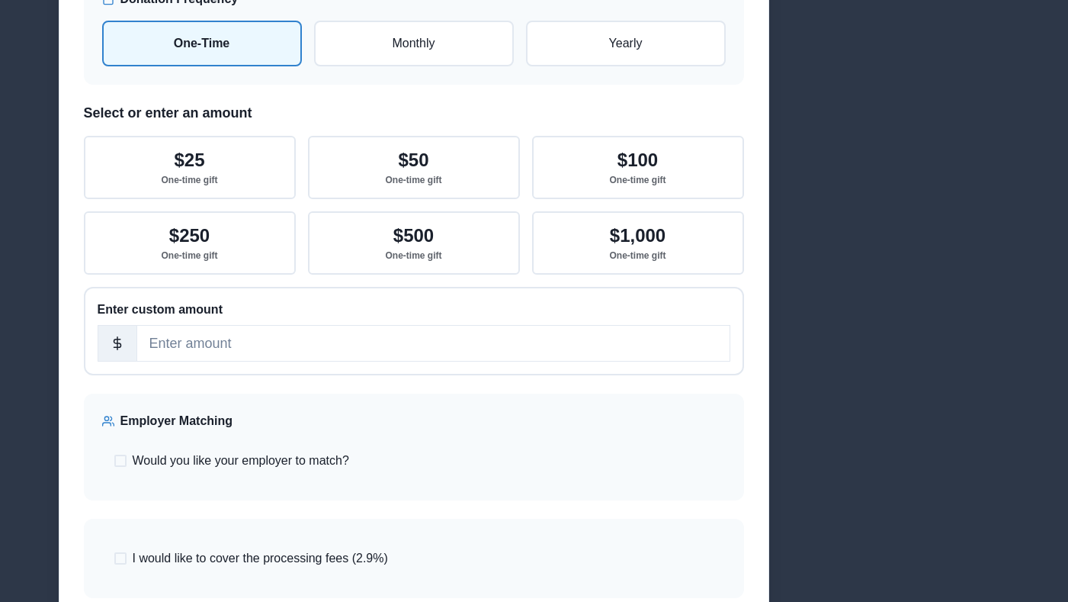
click at [473, 208] on div "$25 One-time gift $50 One-time gift $100 One-time gift $250 One-time gift $500 …" at bounding box center [414, 205] width 660 height 139
click at [468, 232] on button "$500 One-time gift" at bounding box center [414, 241] width 212 height 63
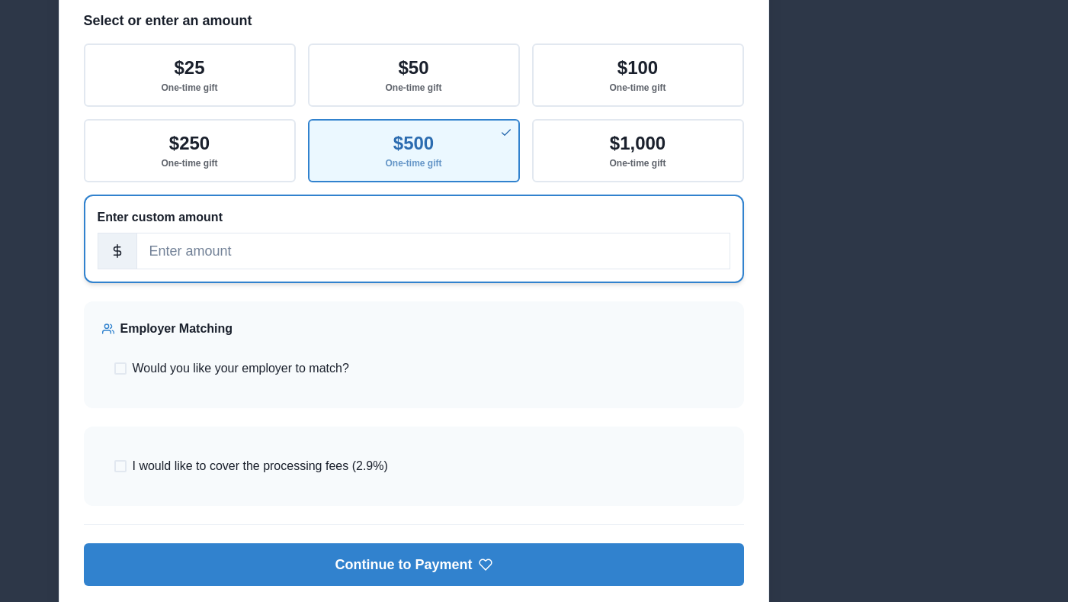
scroll to position [1096, 0]
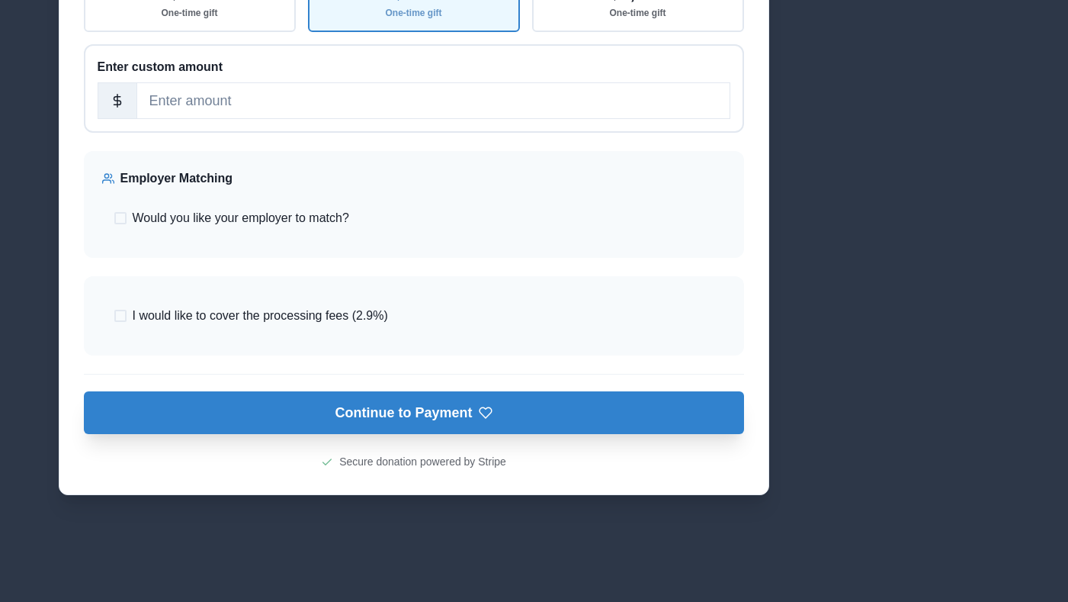
click at [467, 419] on button "Continue to Payment" at bounding box center [414, 412] width 660 height 43
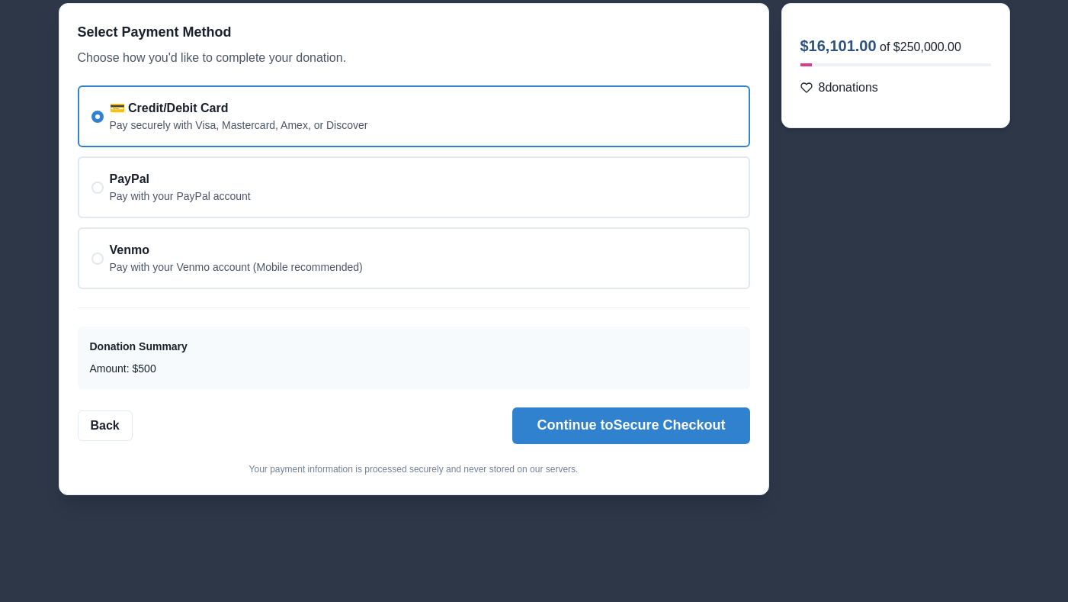
scroll to position [104, 0]
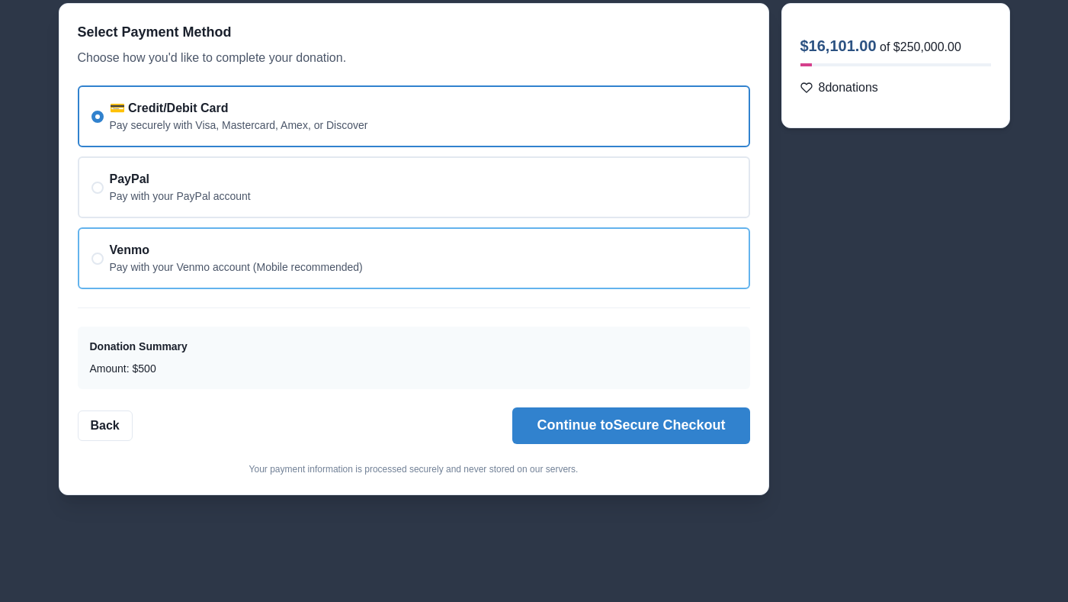
click at [440, 264] on div "Venmo Pay with your Venmo account (Mobile recommended)" at bounding box center [414, 258] width 673 height 62
radio input "false"
radio input "true"
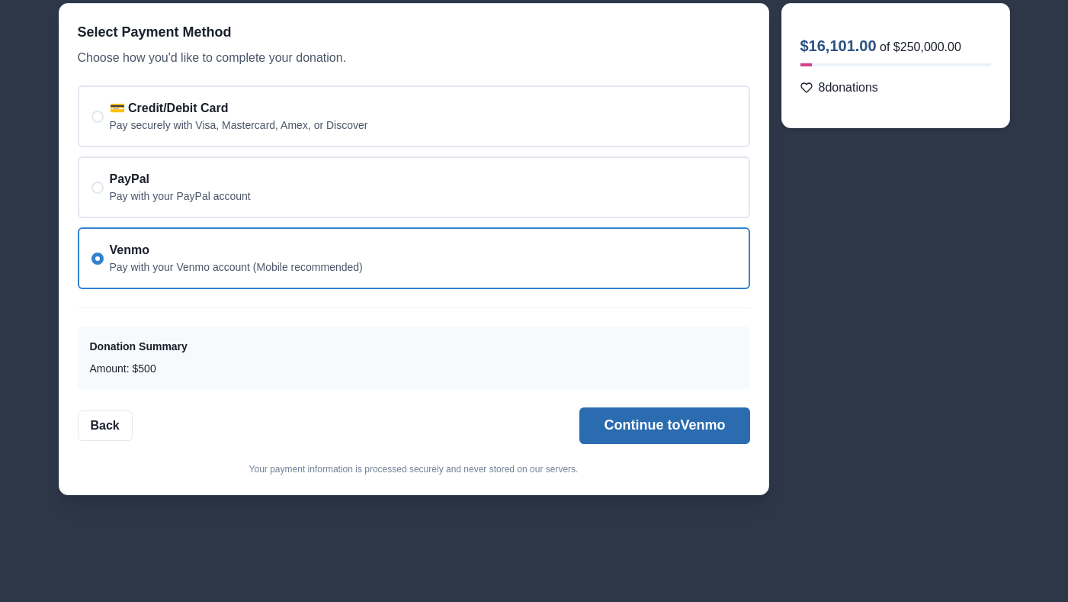
click at [618, 422] on button "Continue to Venmo" at bounding box center [665, 425] width 170 height 37
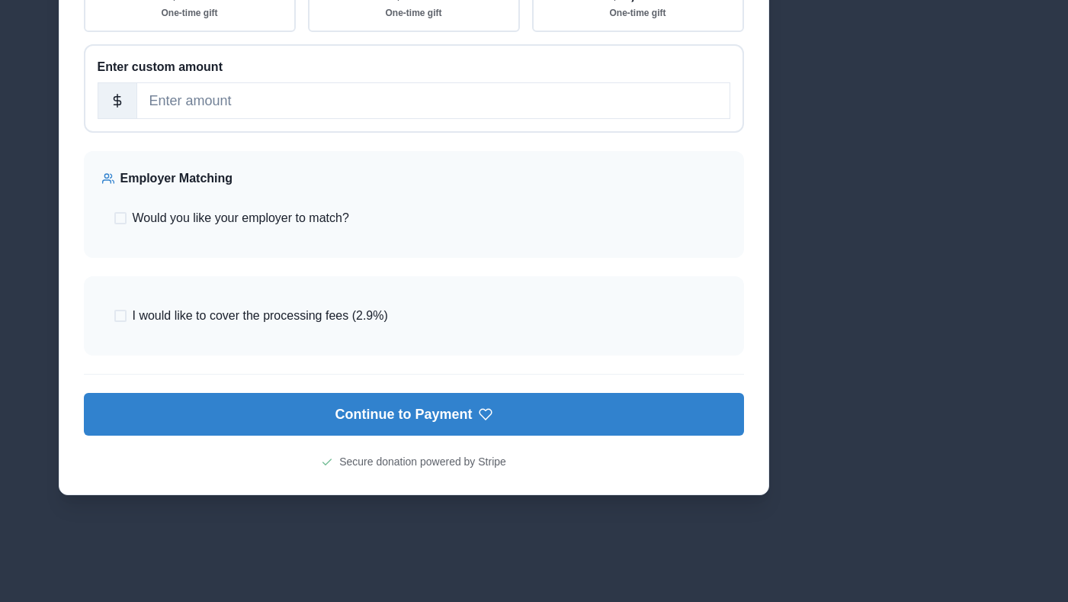
scroll to position [855, 0]
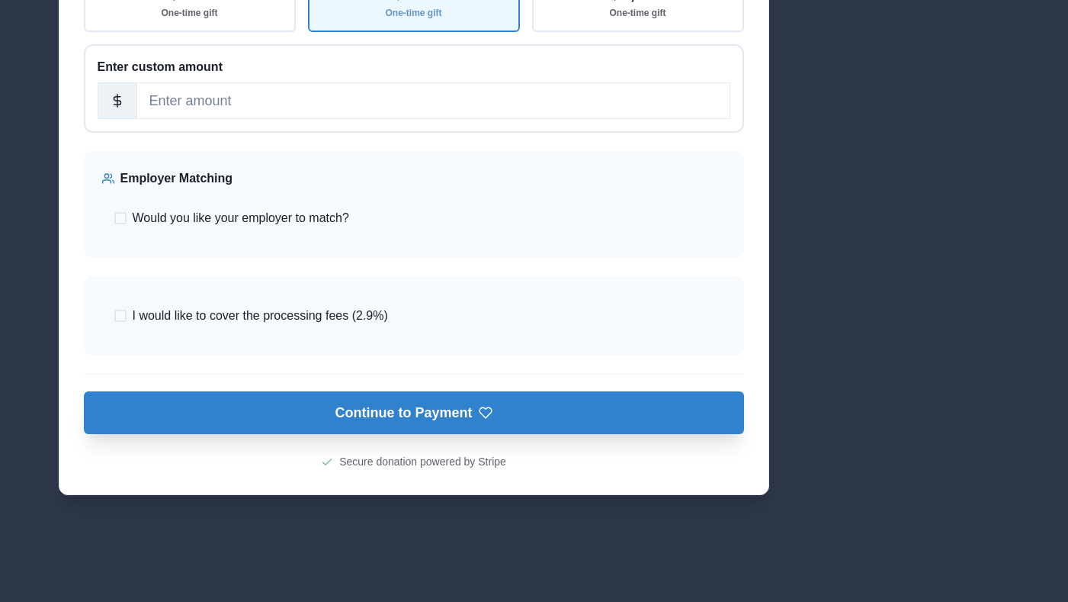
click at [484, 415] on icon "submit" at bounding box center [486, 413] width 14 height 14
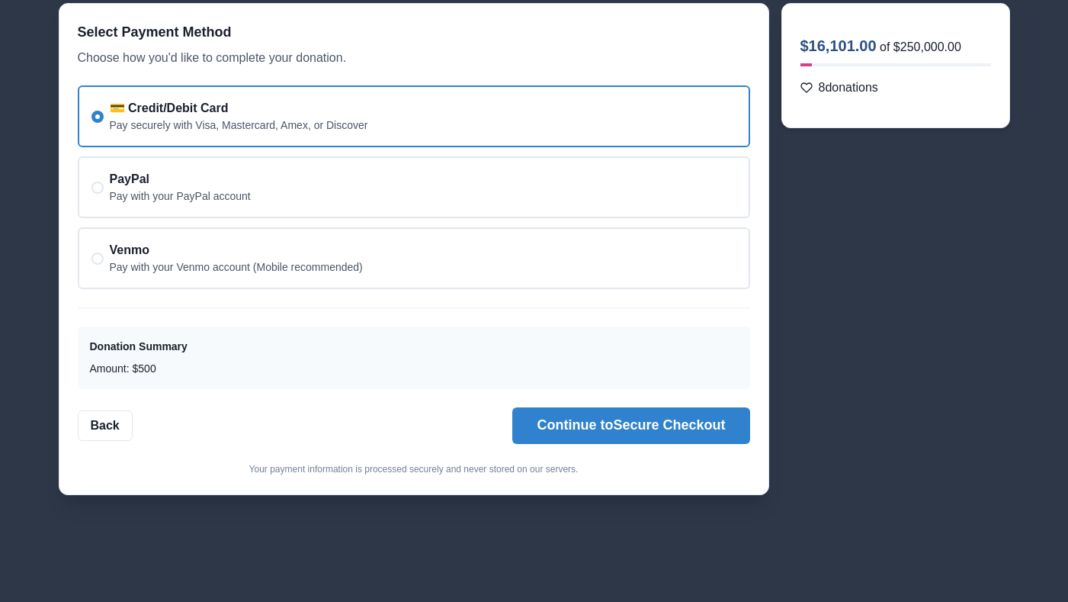
scroll to position [104, 0]
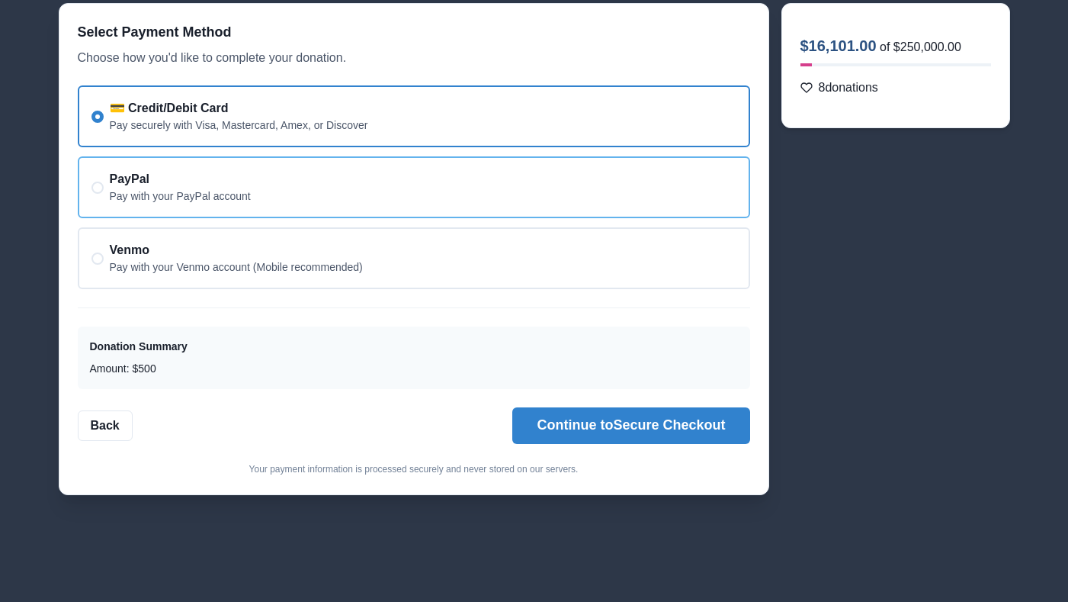
click at [497, 194] on div "PayPal Pay with your PayPal account" at bounding box center [414, 187] width 673 height 62
radio input "false"
radio input "true"
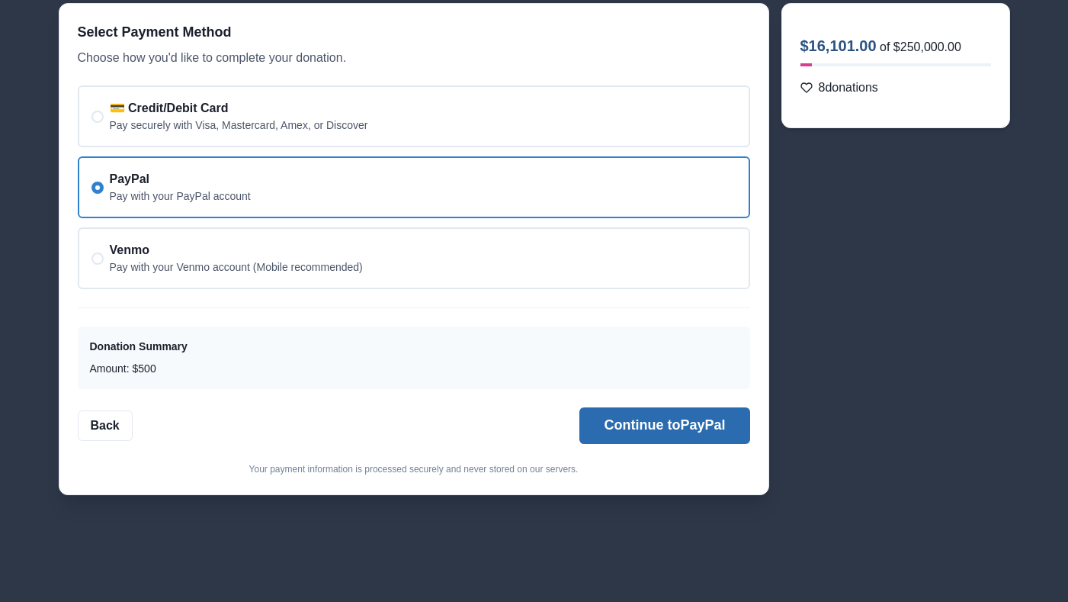
click at [669, 419] on button "Continue to PayPal" at bounding box center [665, 425] width 170 height 37
